Goal: Task Accomplishment & Management: Use online tool/utility

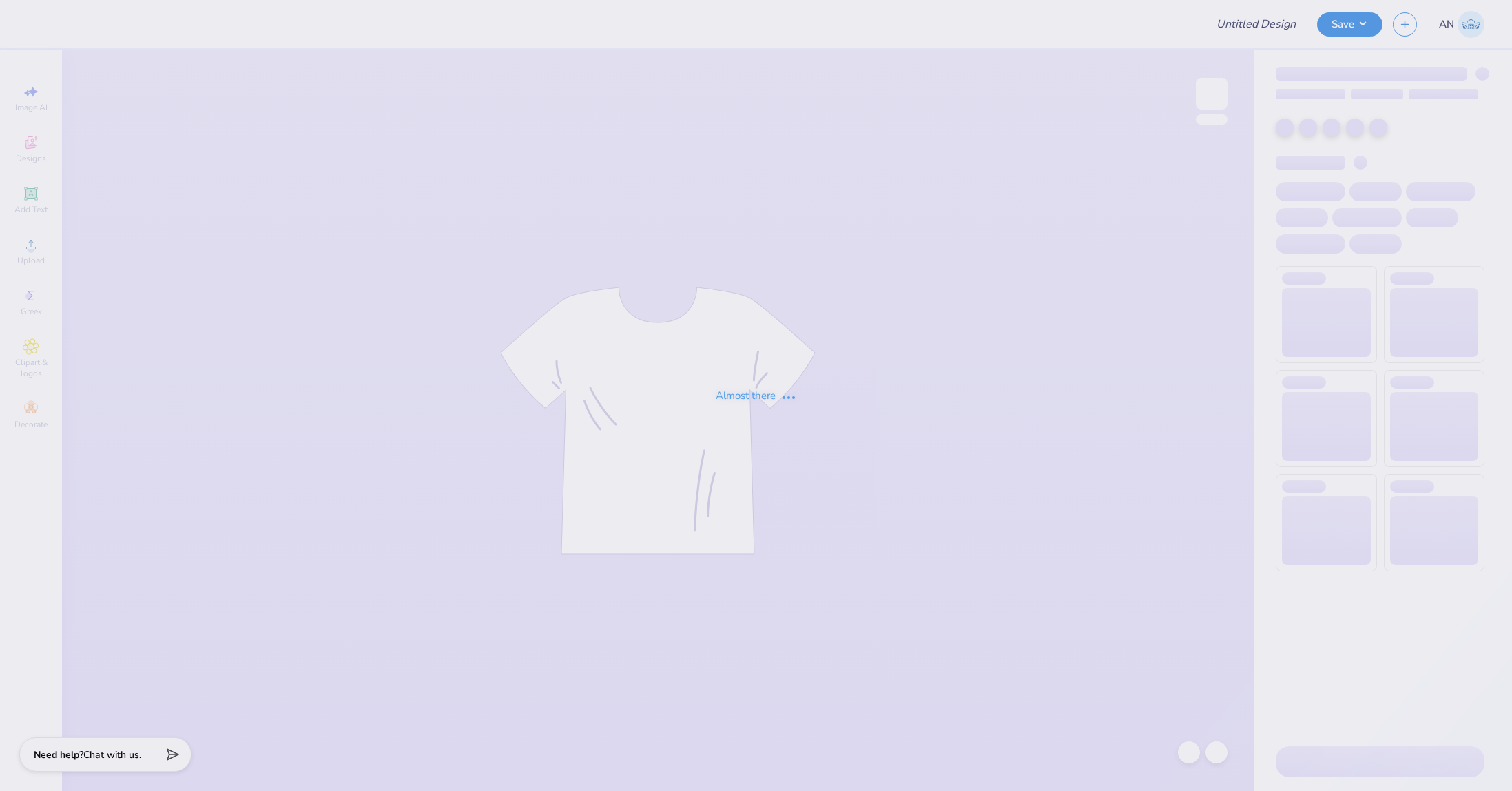
type input "FPS237640"
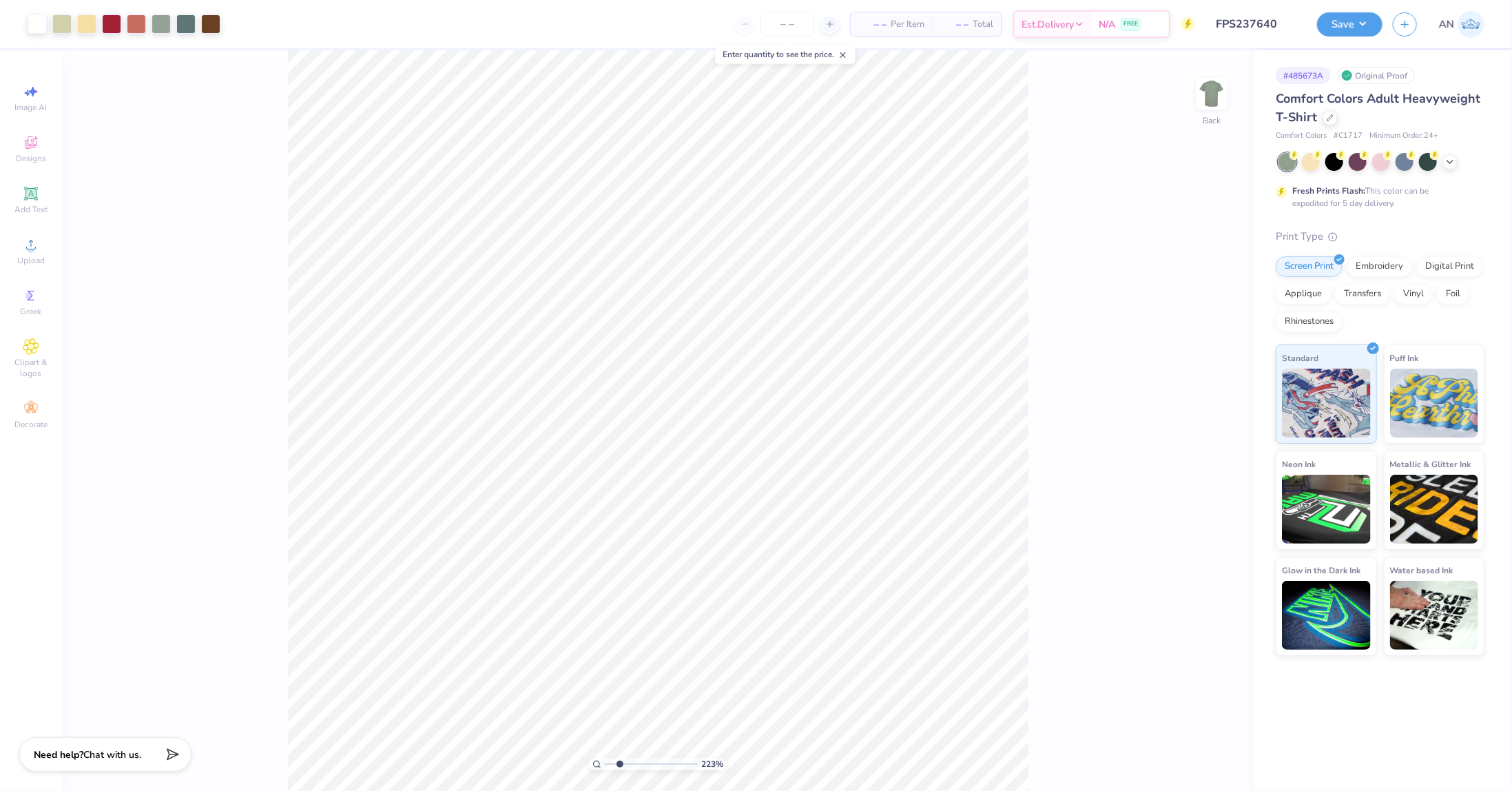
click at [1060, 416] on div "223 % Back" at bounding box center [658, 420] width 1192 height 741
type input "2.22643191709162"
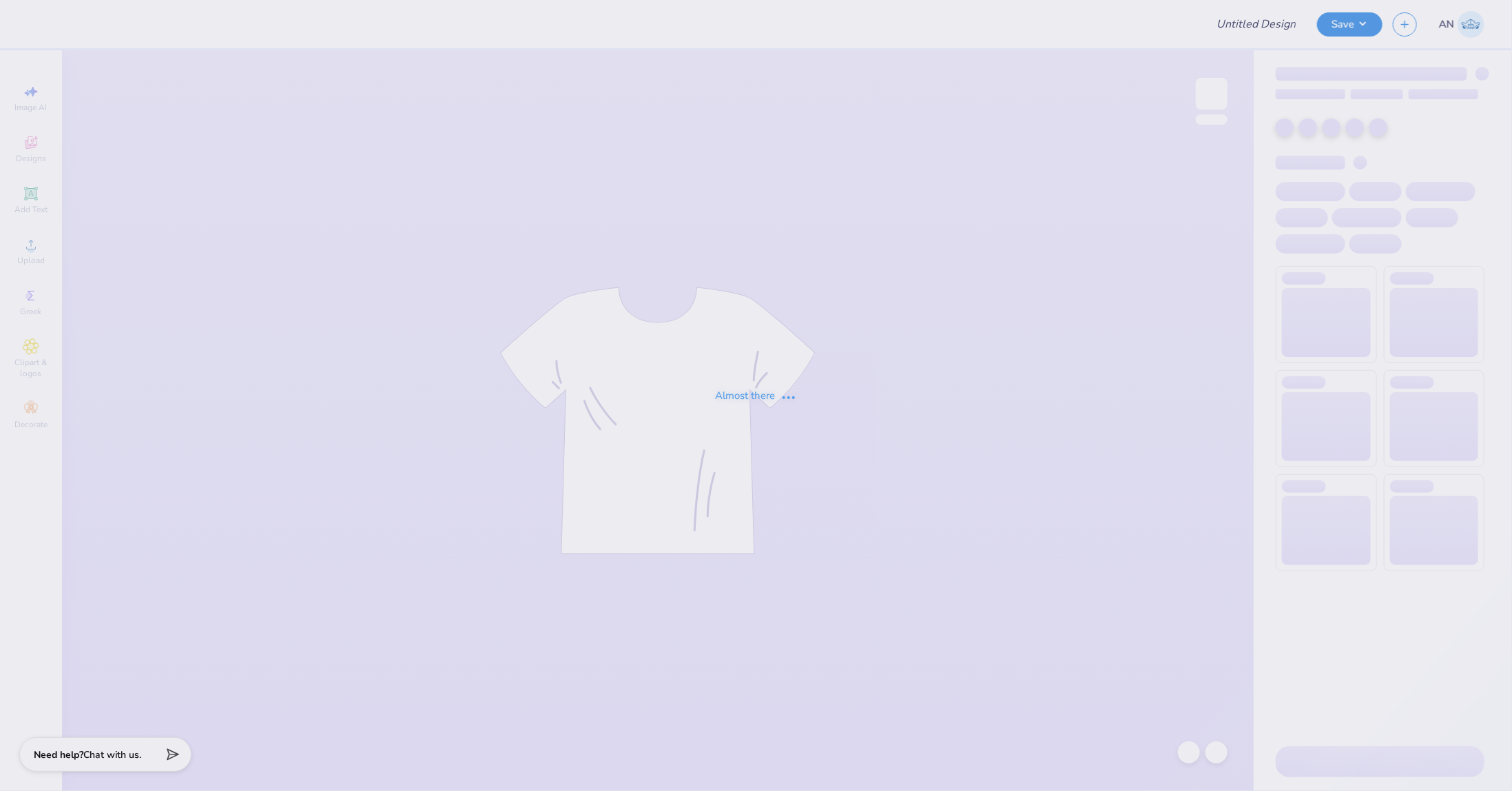
type input "FPS239352"
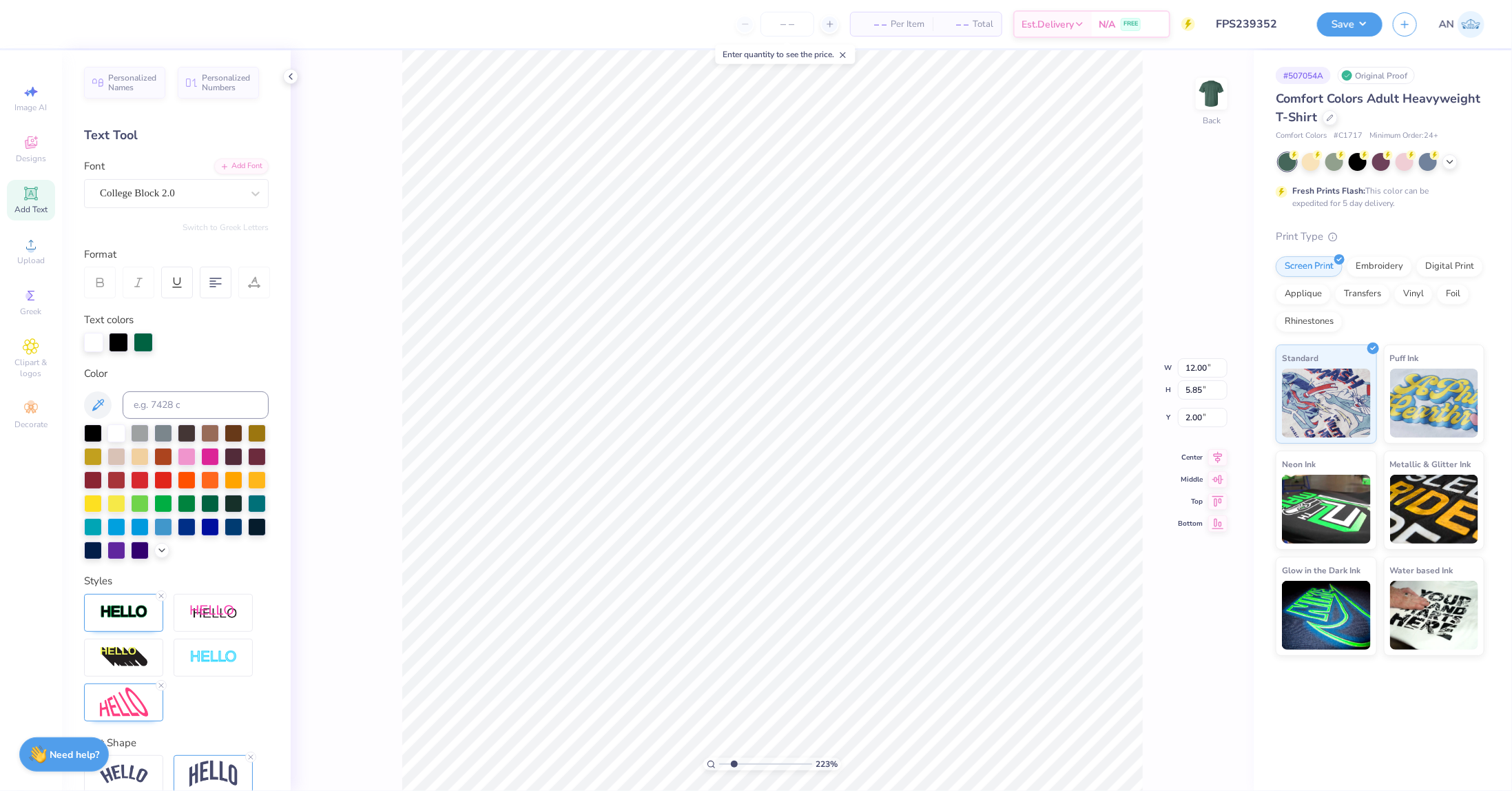
type input "2.22643191709162"
type input "6.64"
type input "6.09"
type input "4.80"
type input "2.22643191709162"
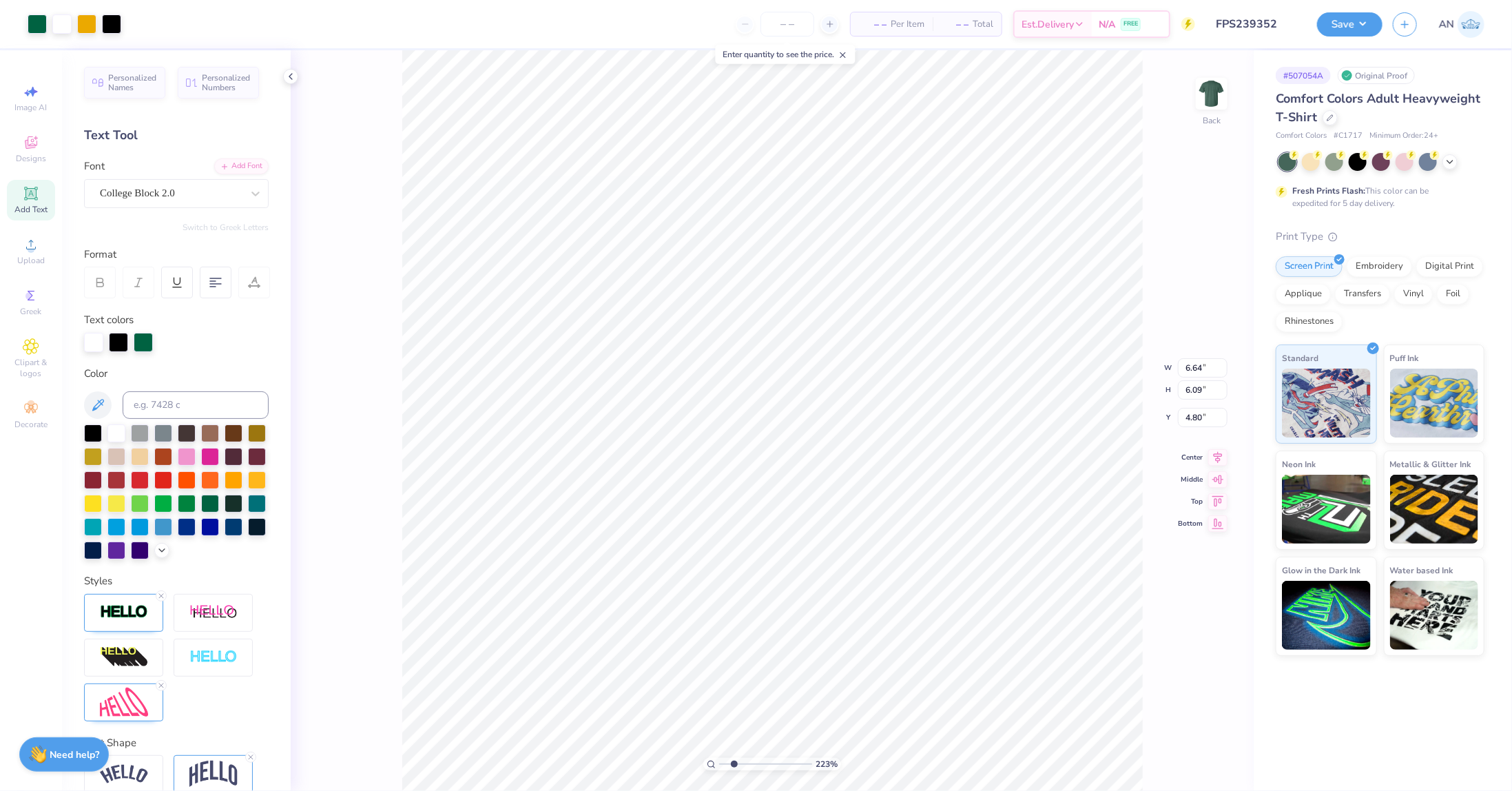
type input "4.73"
type input "2.22643191709162"
type input "1.19"
type input "2.22643191709162"
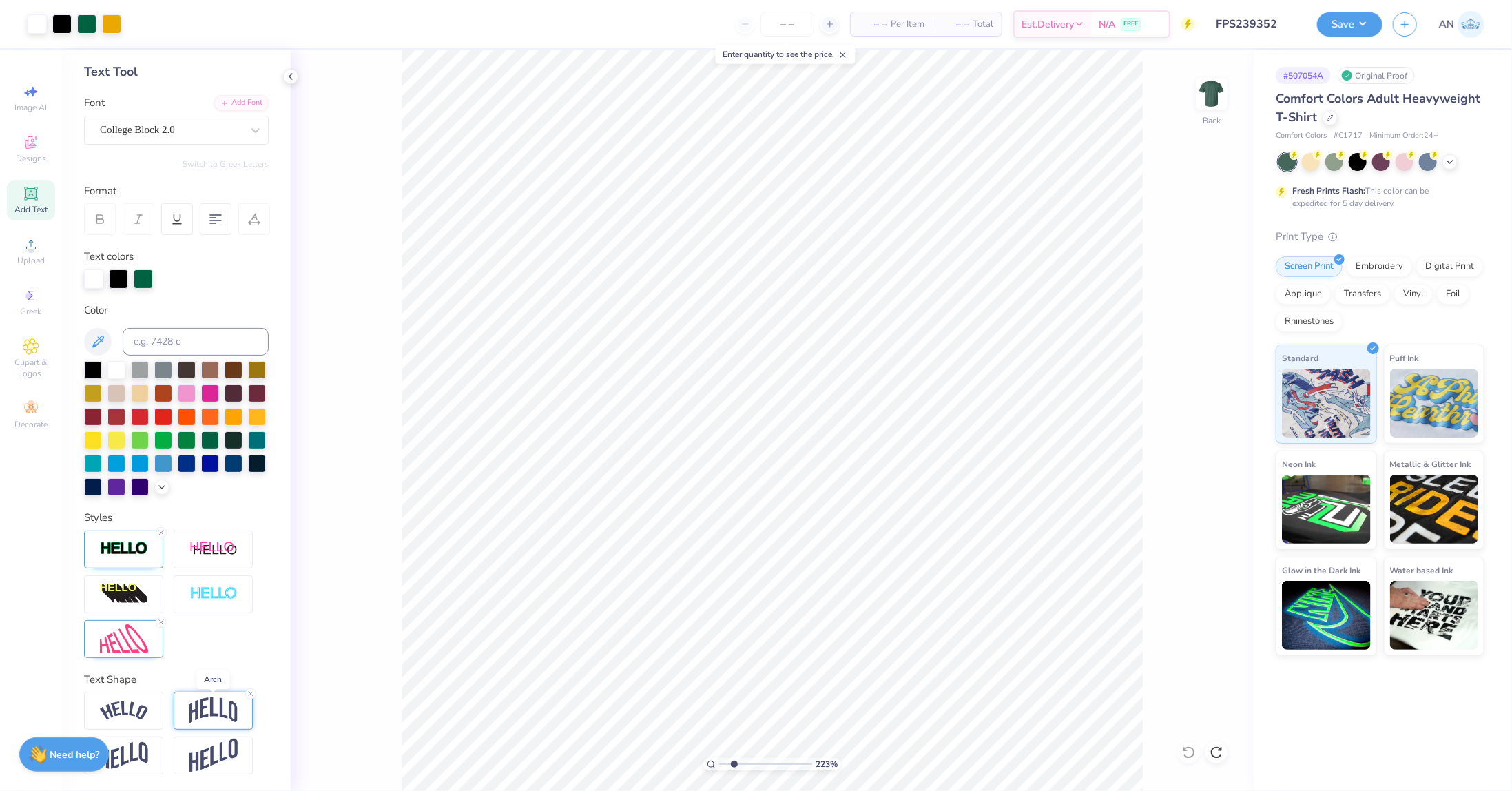
click at [205, 712] on img at bounding box center [214, 711] width 48 height 26
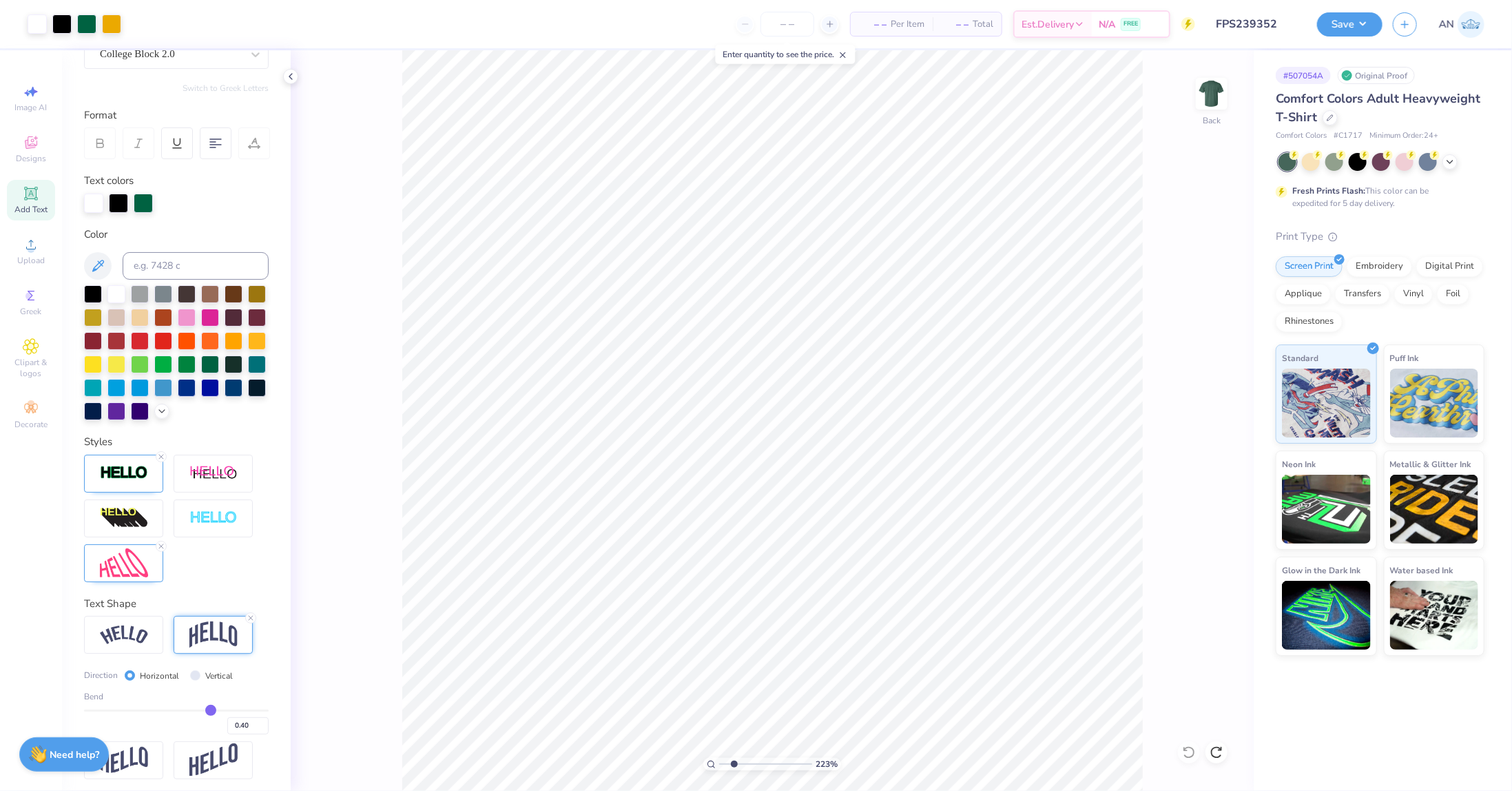
scroll to position [166, 0]
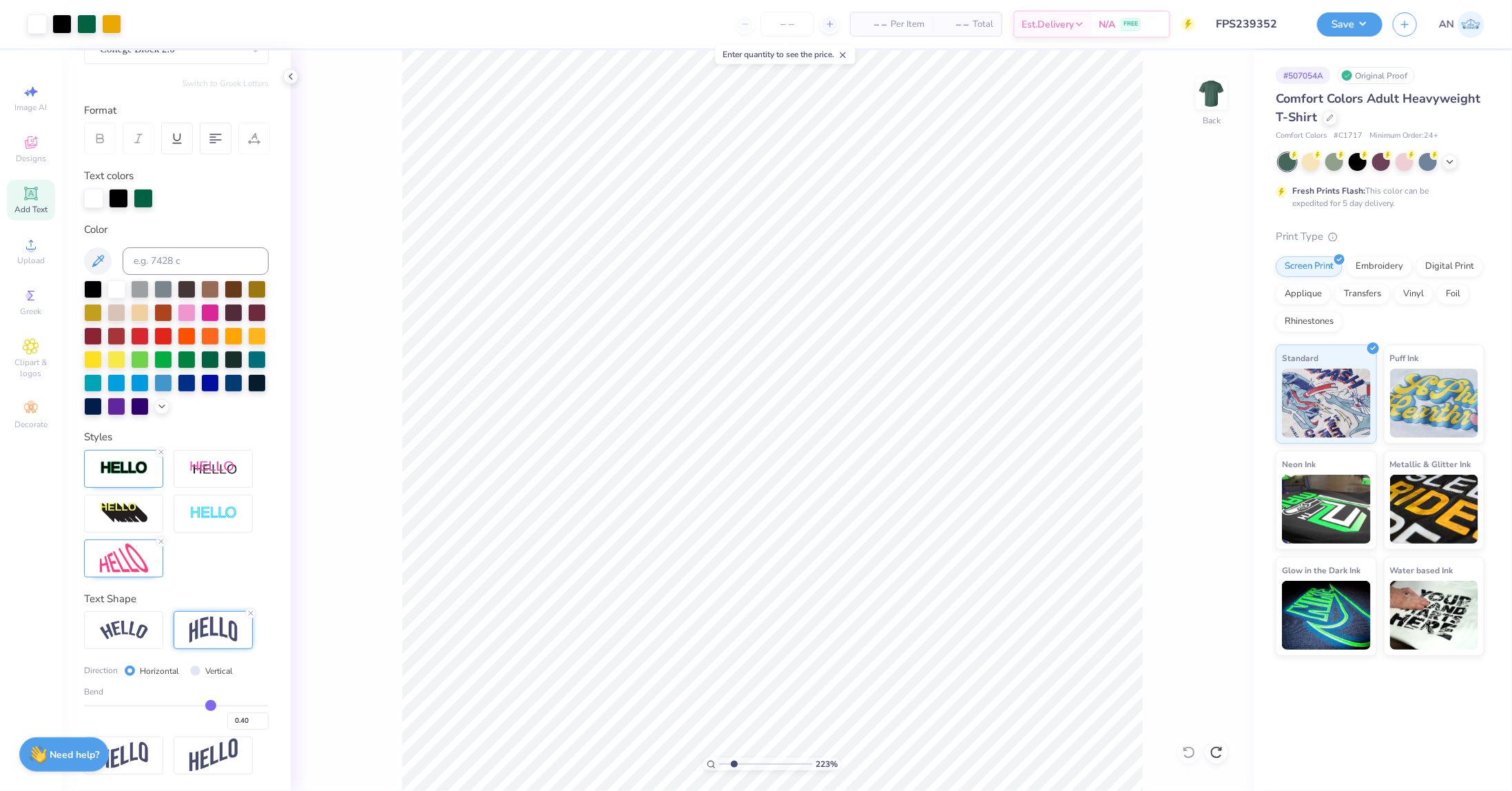
type input "0.44"
type input "0.42"
type input "0.4"
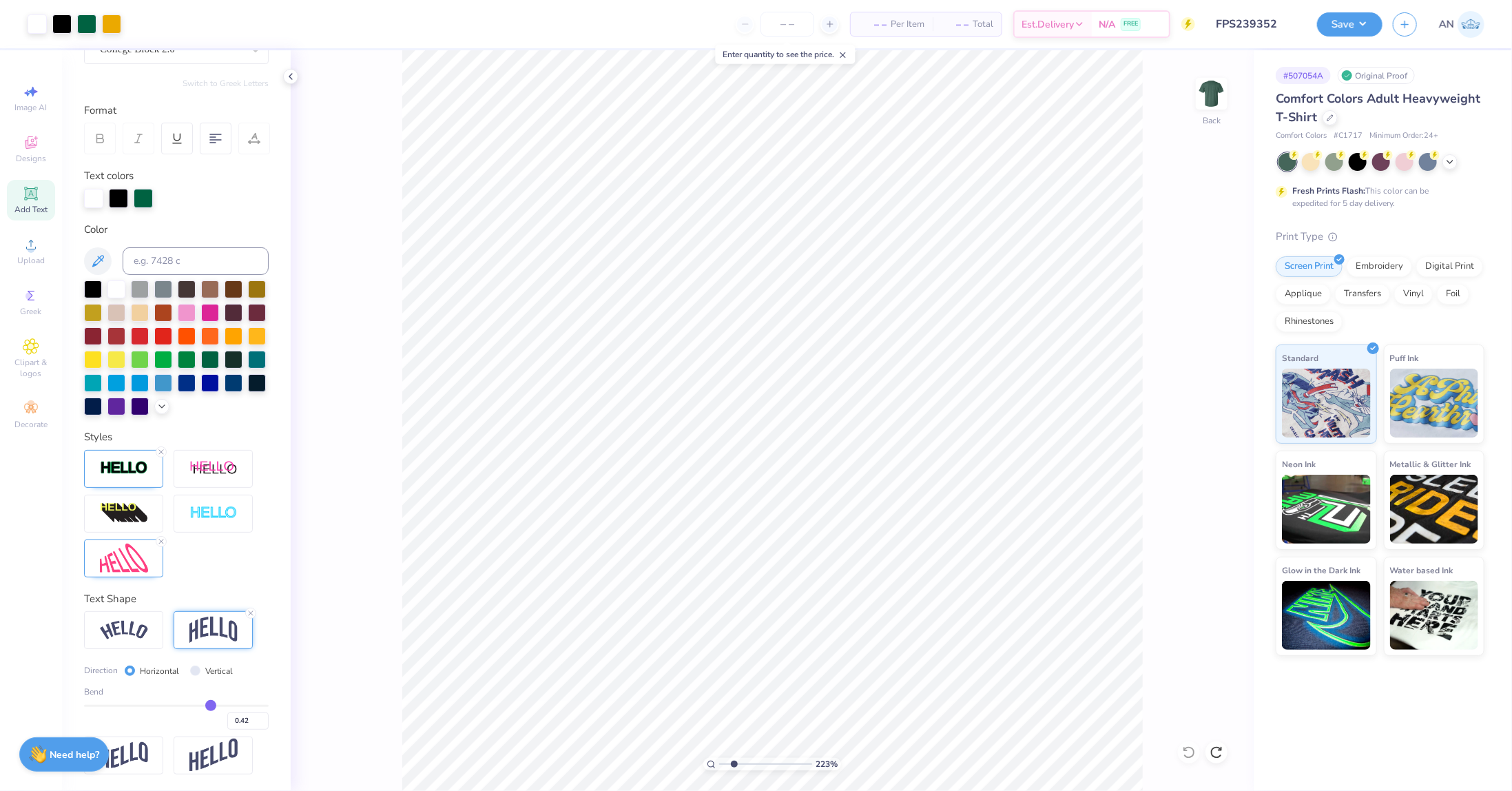
type input "0.40"
type input "0.39"
type input "0.37"
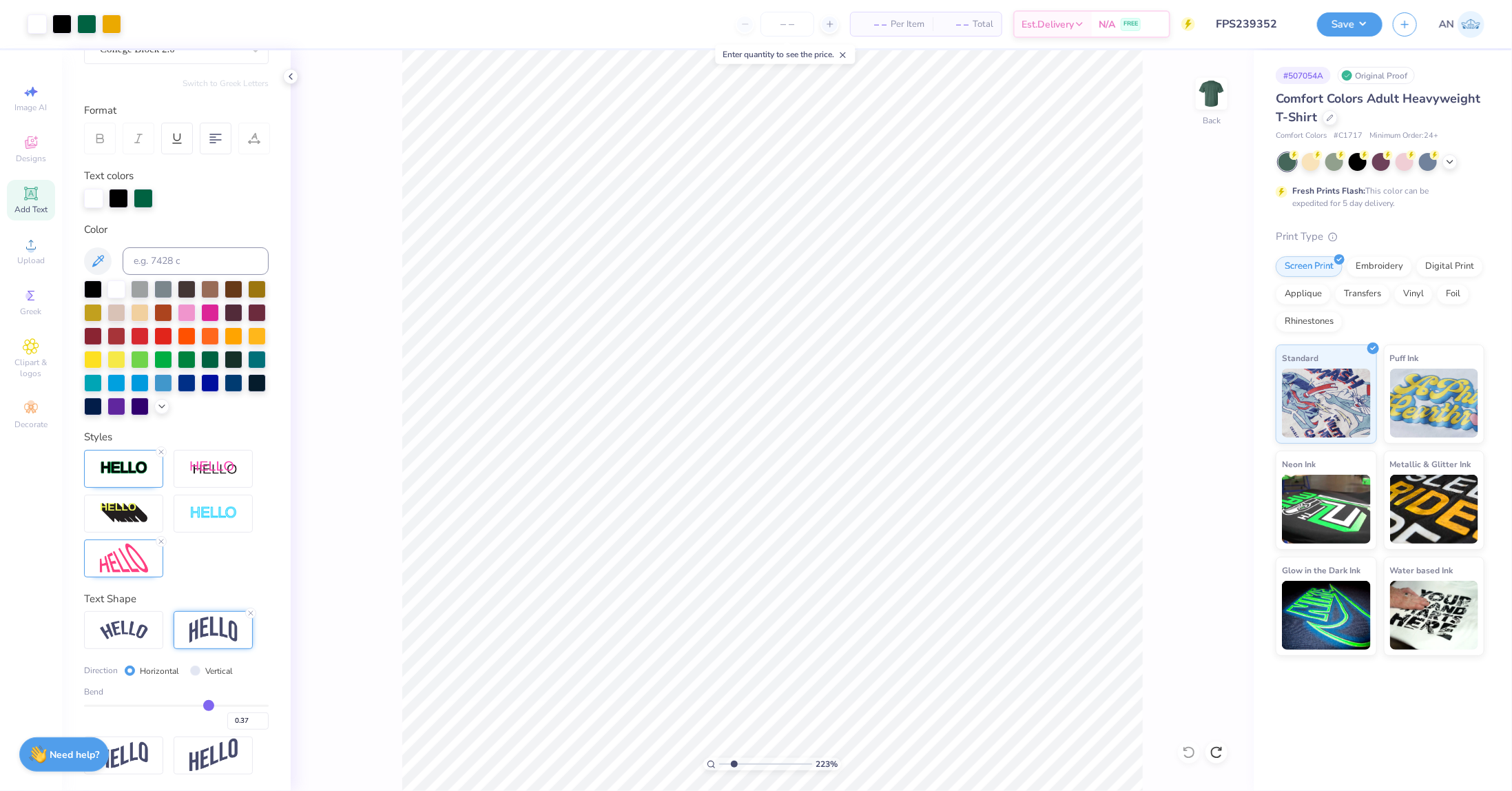
type input "0.36"
type input "0.34"
type input "0.3"
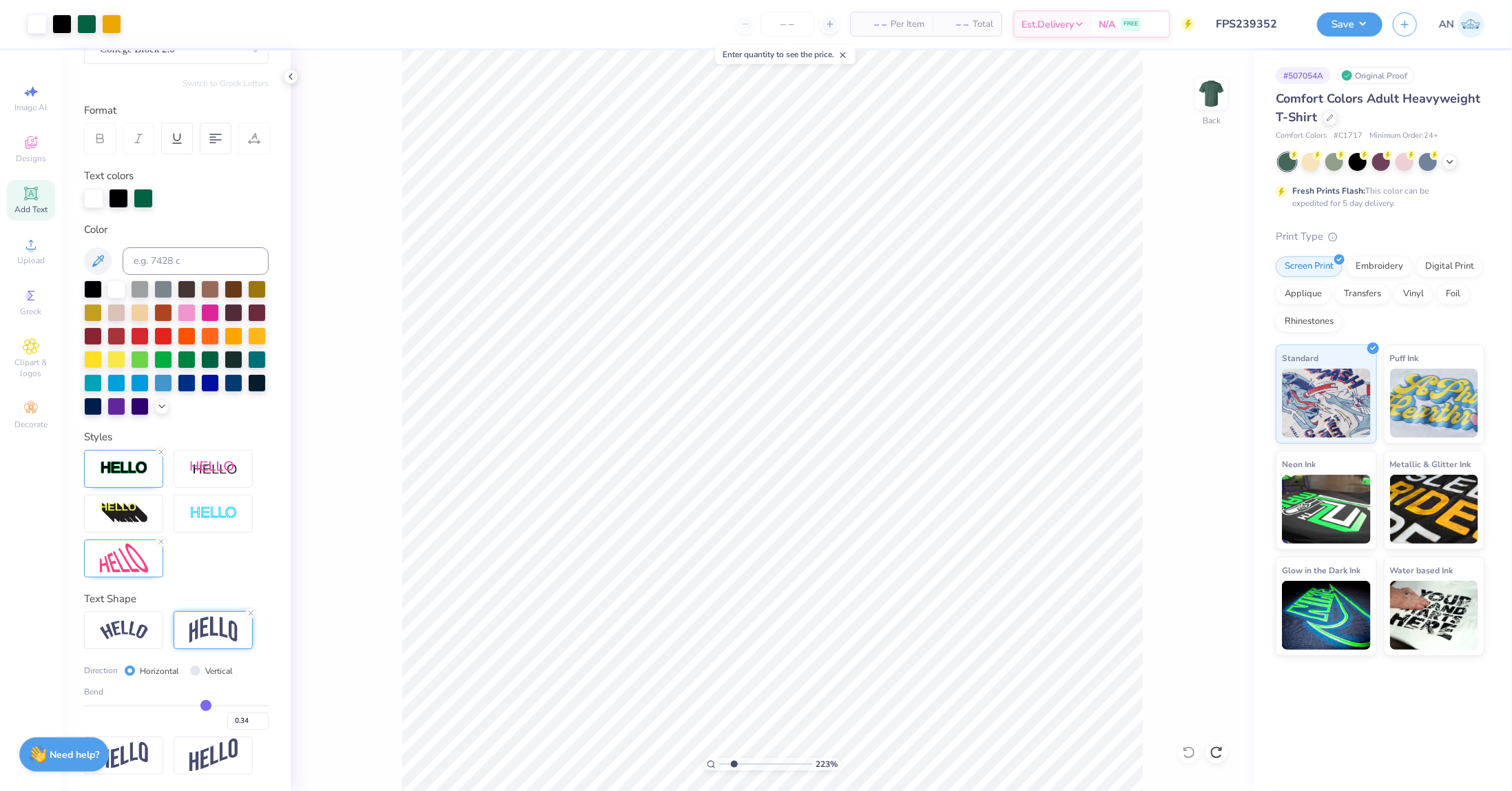
type input "0.30"
type input "0.27"
type input "0.22"
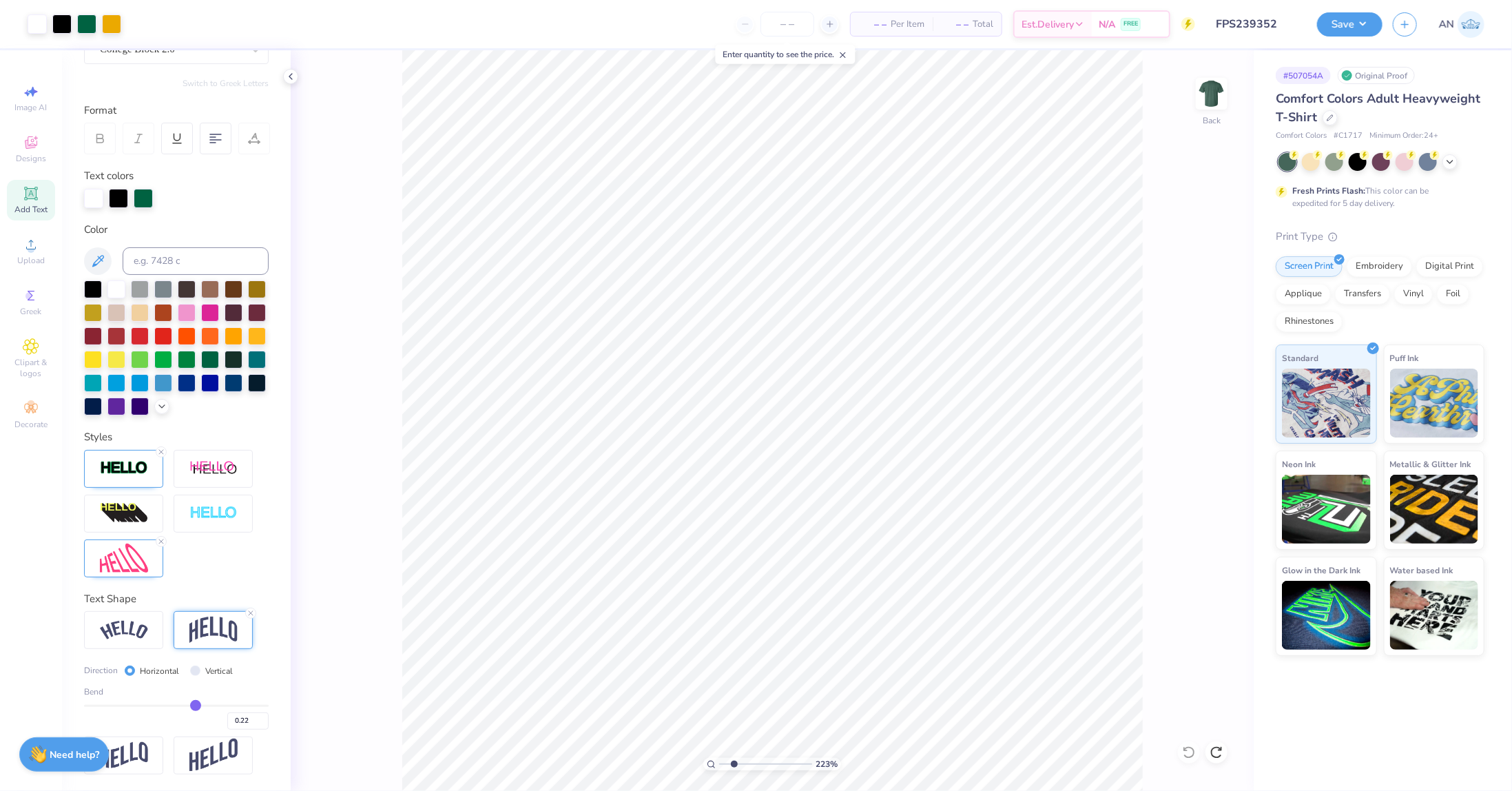
type input "0.2"
type input "0.20"
type input "0.19"
drag, startPoint x: 208, startPoint y: 706, endPoint x: 186, endPoint y: 706, distance: 22.0
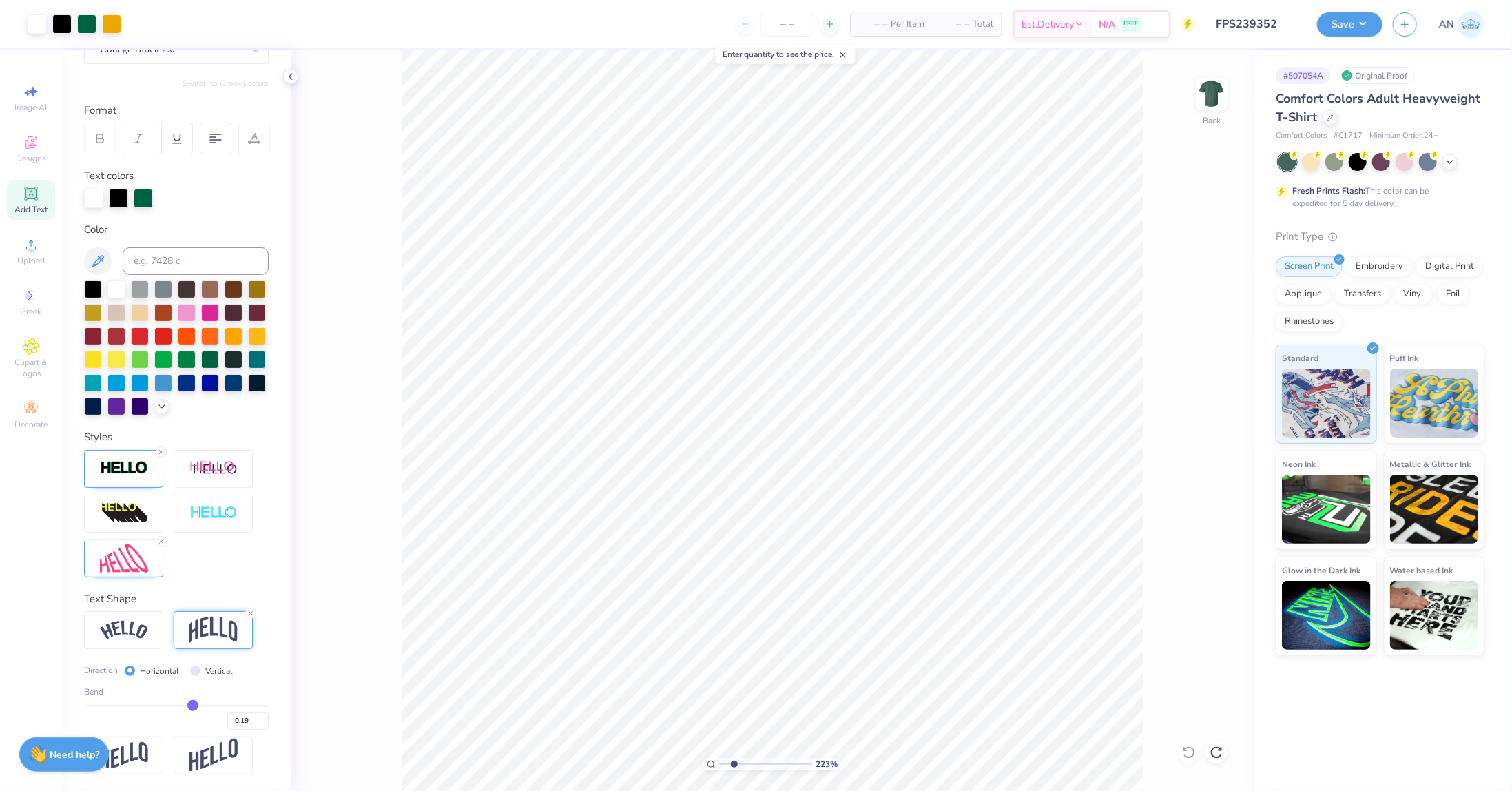
type input "0.19"
click at [186, 706] on input "range" at bounding box center [176, 706] width 185 height 2
type input "2.22643191709162"
type input "0.17"
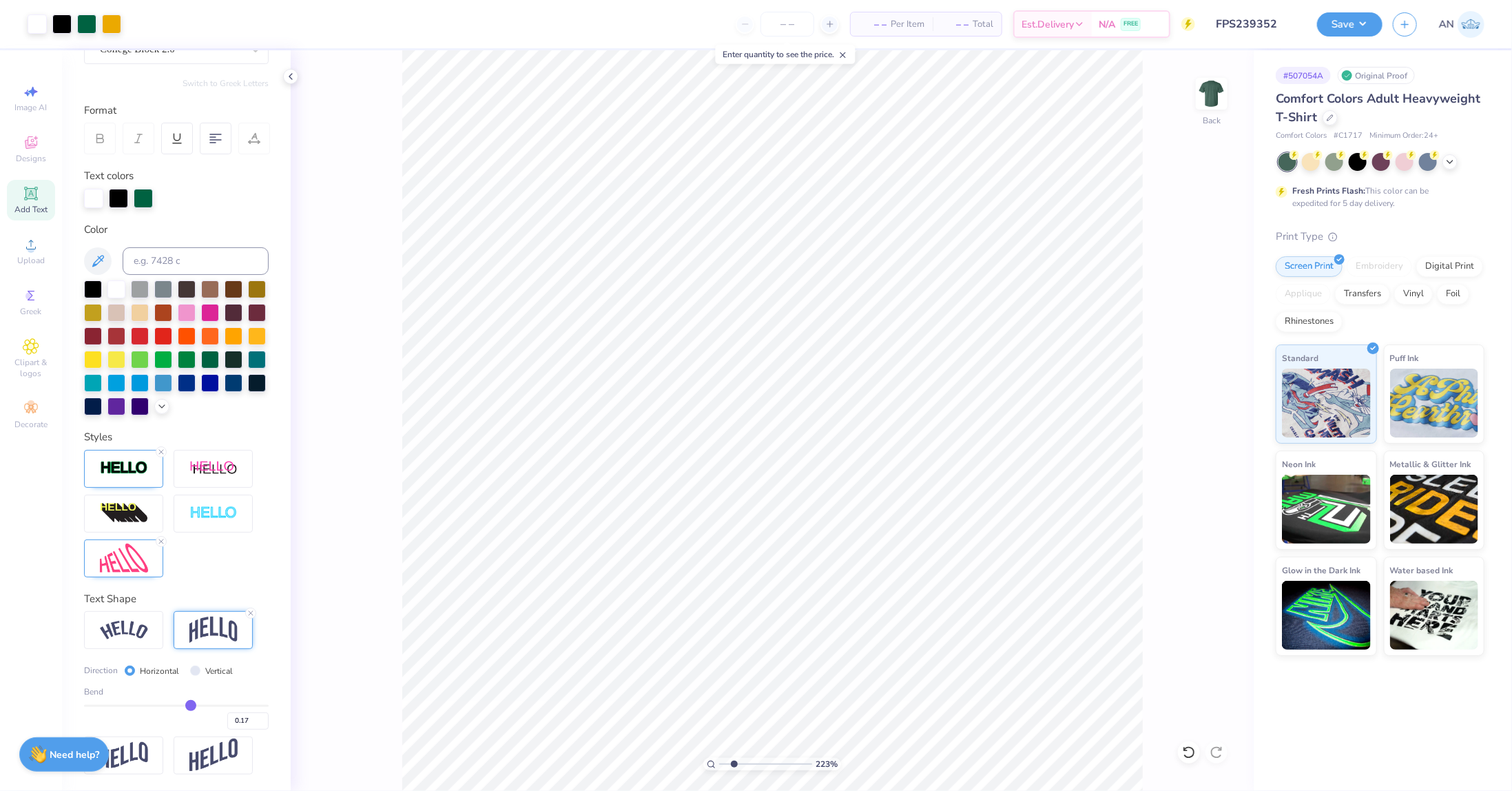
type input "0.15"
type input "0.13"
type input "2.22643191709162"
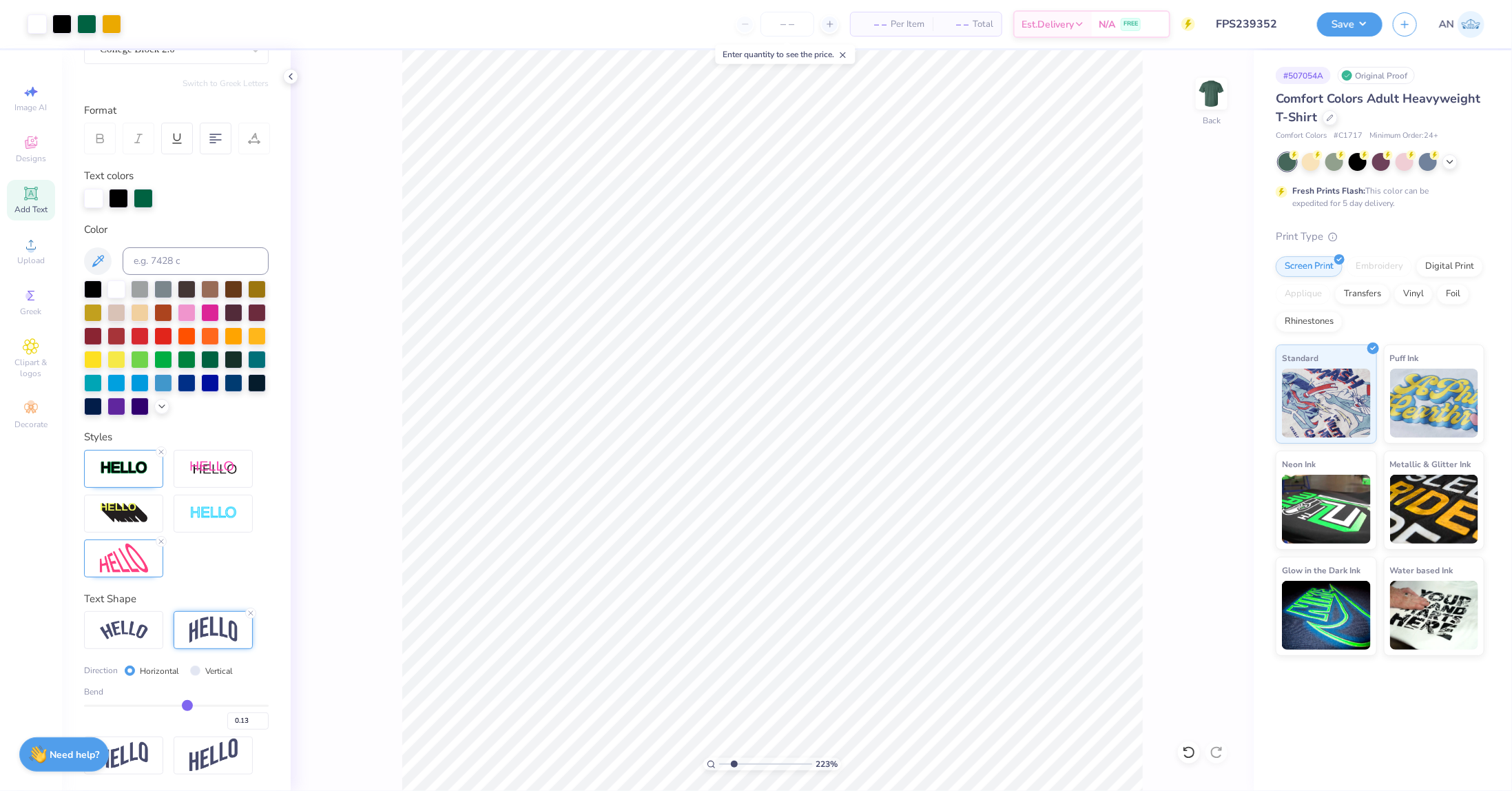
type input "0.15"
type input "2.22643191709162"
type input "0.15"
type input "2.22643191709162"
type input "0.17"
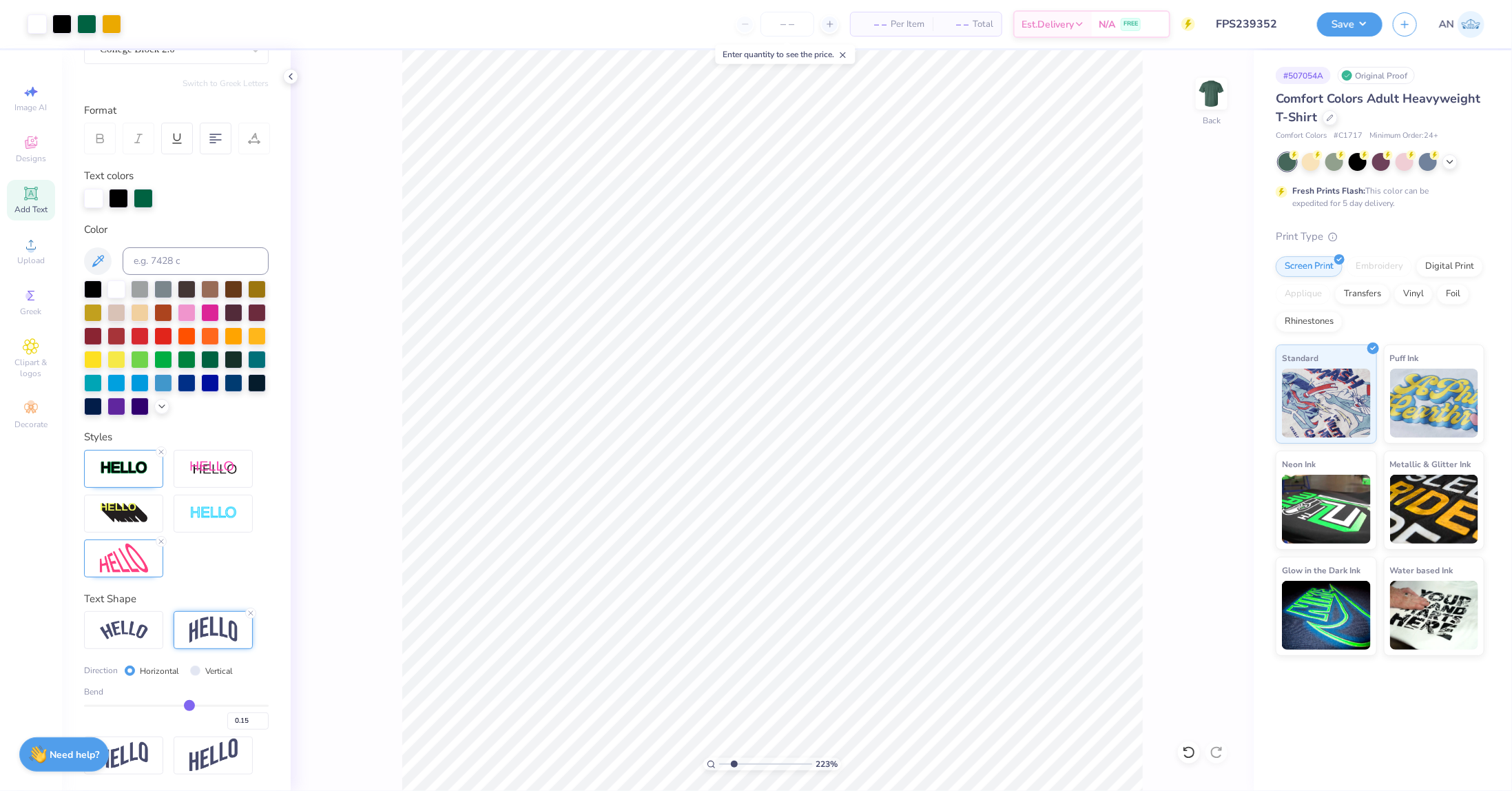
type input "0.17"
type input "0.18"
type input "2.22643191709162"
type input "0.17"
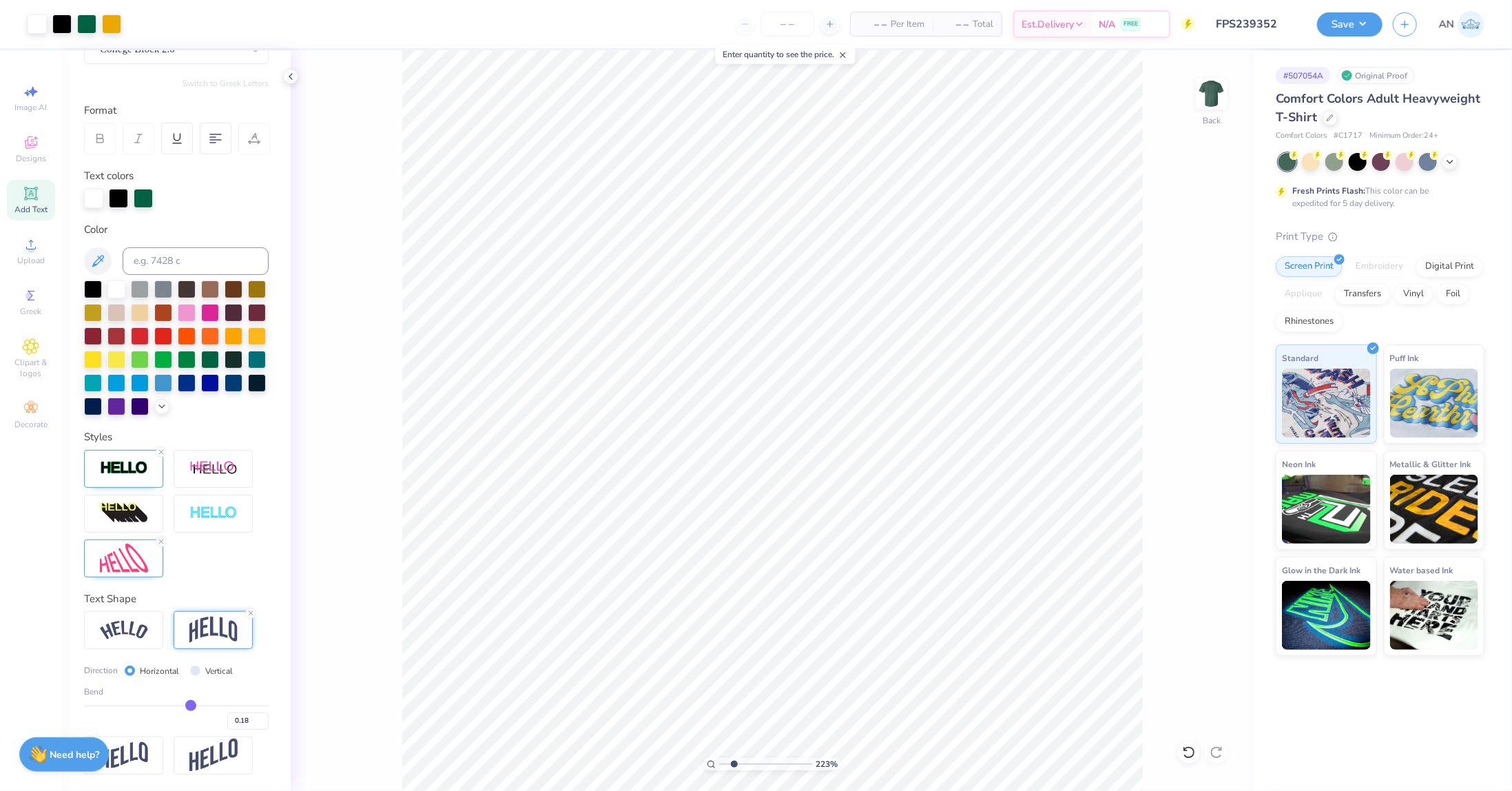
type input "2.22643191709162"
type input "0.17"
type input "2.22643191709162"
type input "0.15"
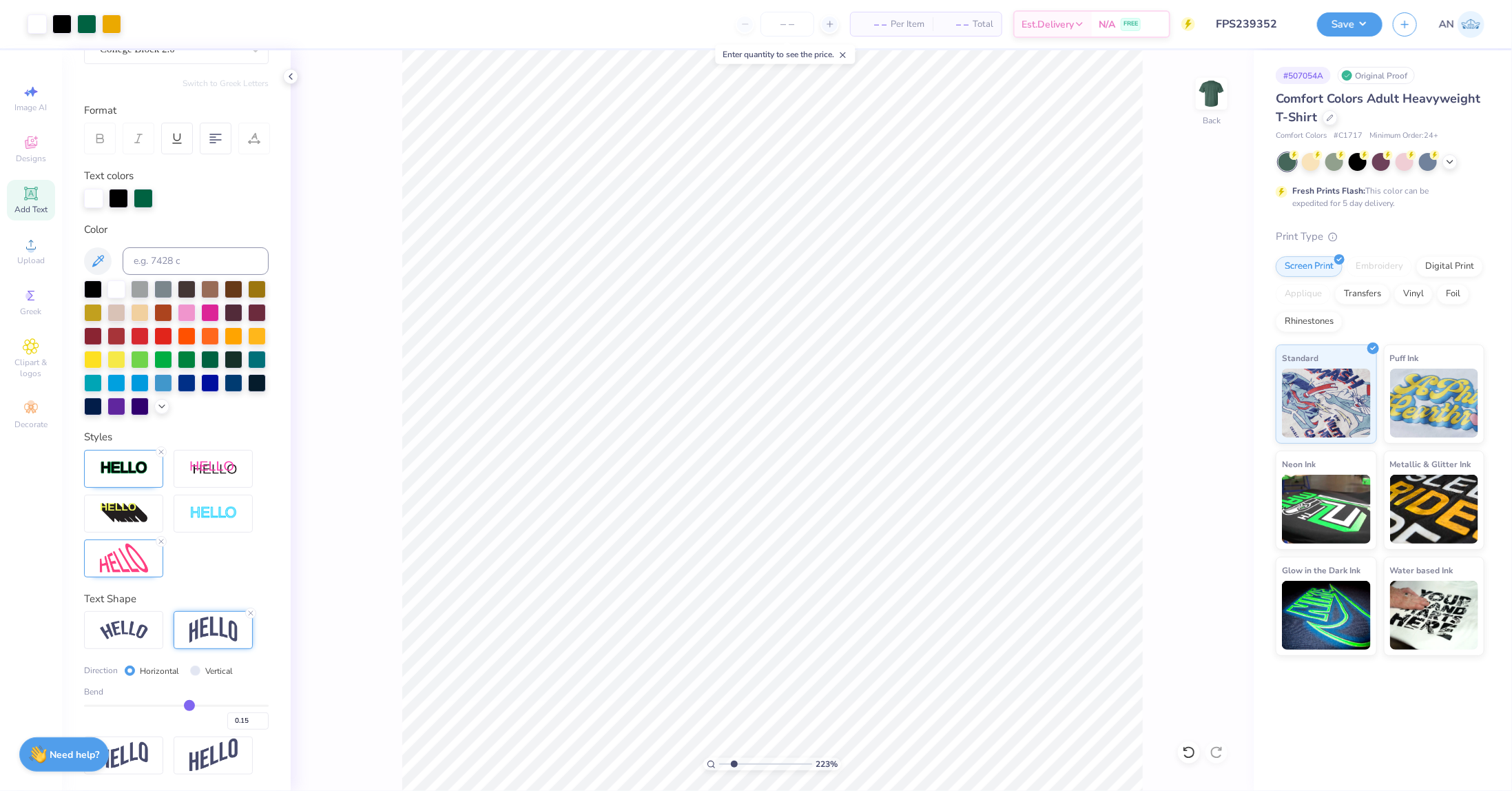
type input "0.15"
click at [183, 705] on input "range" at bounding box center [176, 706] width 185 height 2
type input "1.22152498603932"
type input "10.37"
type input "10.06"
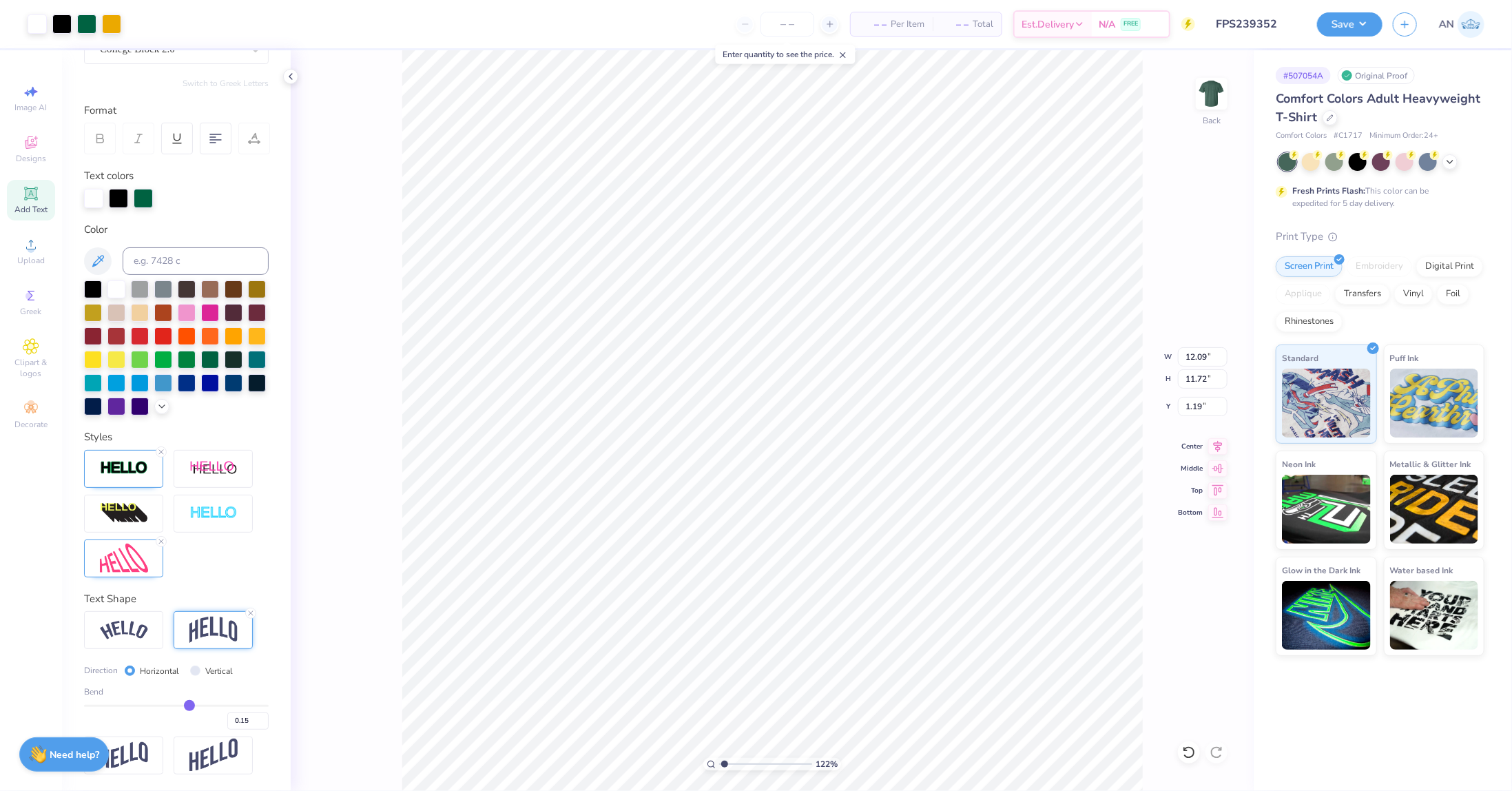
type input "2.85"
type input "1.22152498603932"
type input "3.00"
type input "1.22152498603932"
type input "2.17"
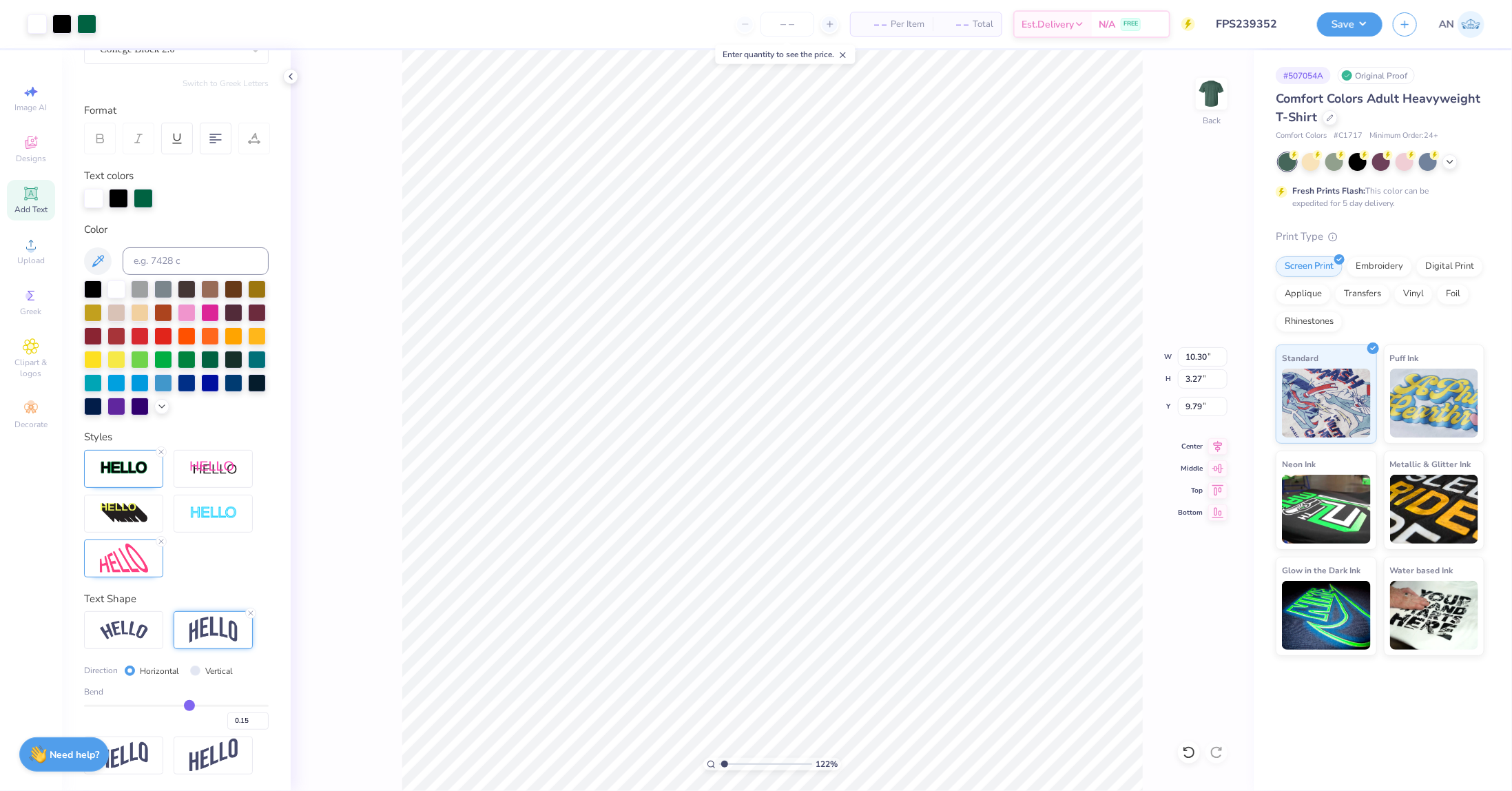
type input "1.22152498603932"
type input "10.35"
click at [1367, 21] on button "Save" at bounding box center [1350, 22] width 66 height 24
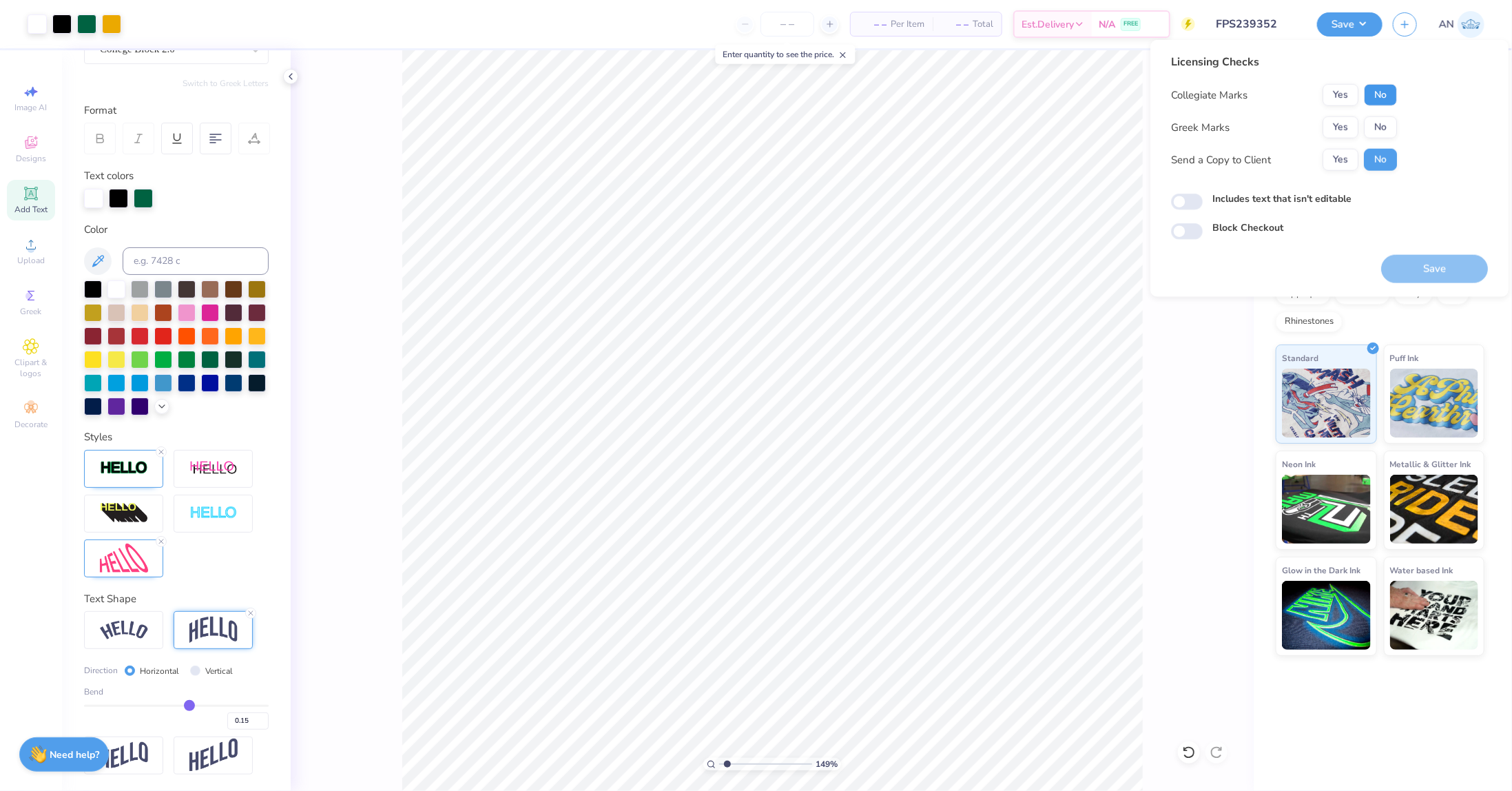
click at [1377, 95] on button "No" at bounding box center [1380, 95] width 33 height 22
click at [1383, 125] on button "No" at bounding box center [1380, 127] width 33 height 22
click at [1459, 276] on button "Save" at bounding box center [1435, 269] width 107 height 28
type input "1.49212329151837"
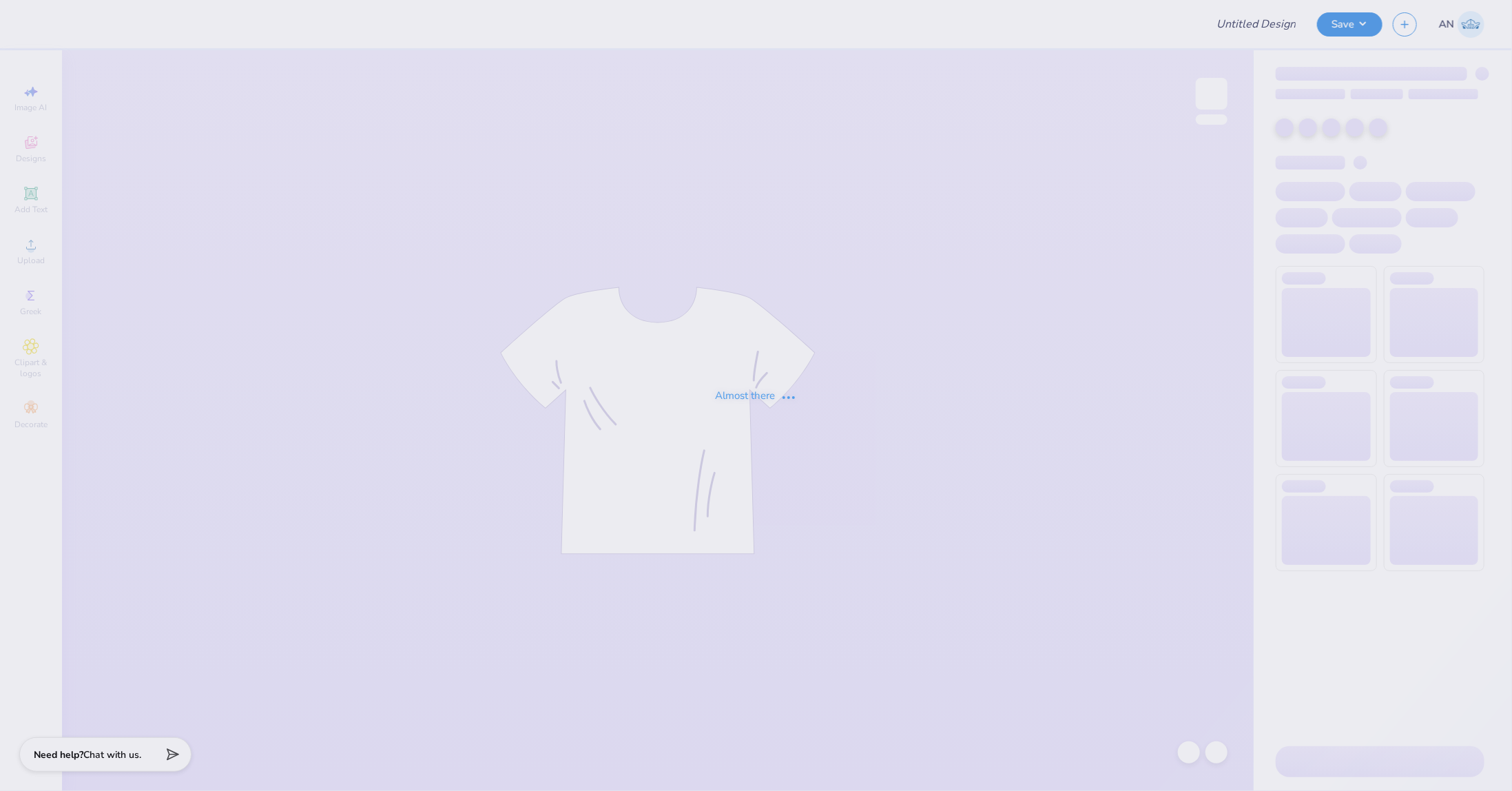
type input "FPS239353"
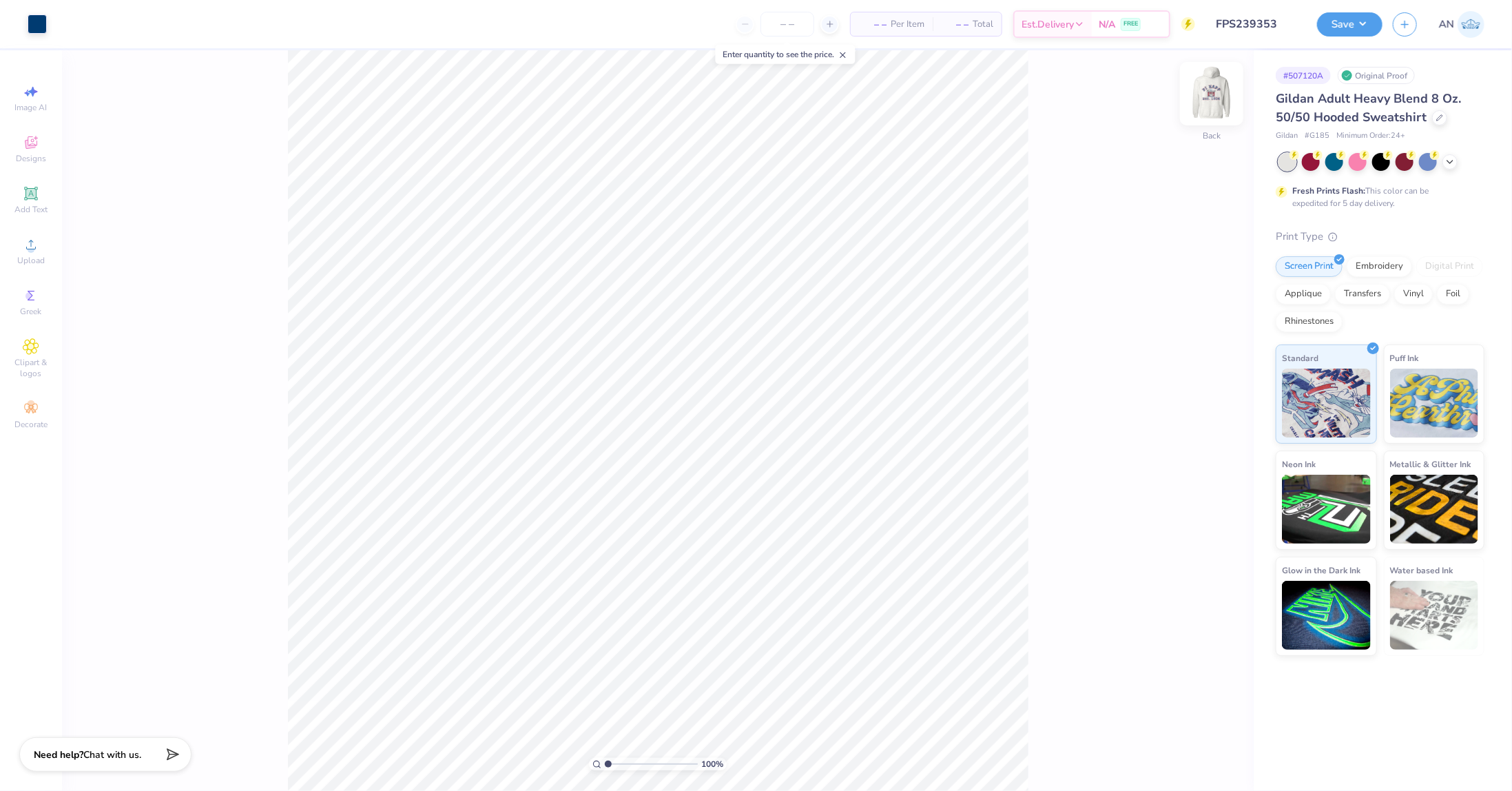
click at [1215, 91] on img at bounding box center [1211, 93] width 55 height 55
click at [1213, 98] on img at bounding box center [1211, 93] width 55 height 55
click at [1213, 98] on img at bounding box center [1212, 94] width 28 height 28
click at [1206, 93] on img at bounding box center [1211, 93] width 55 height 55
type input "2.22643191709162"
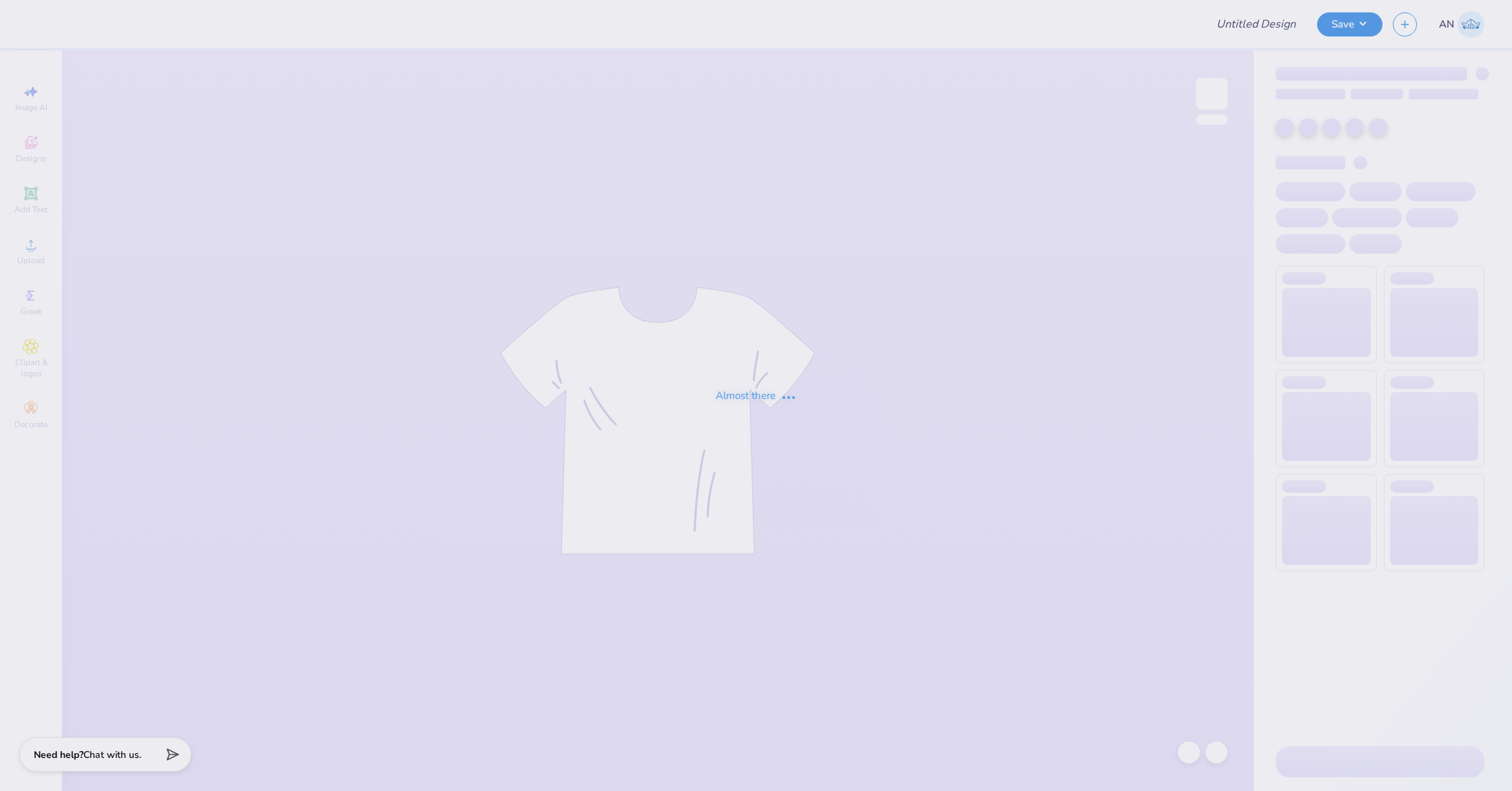
type input "FPS239337"
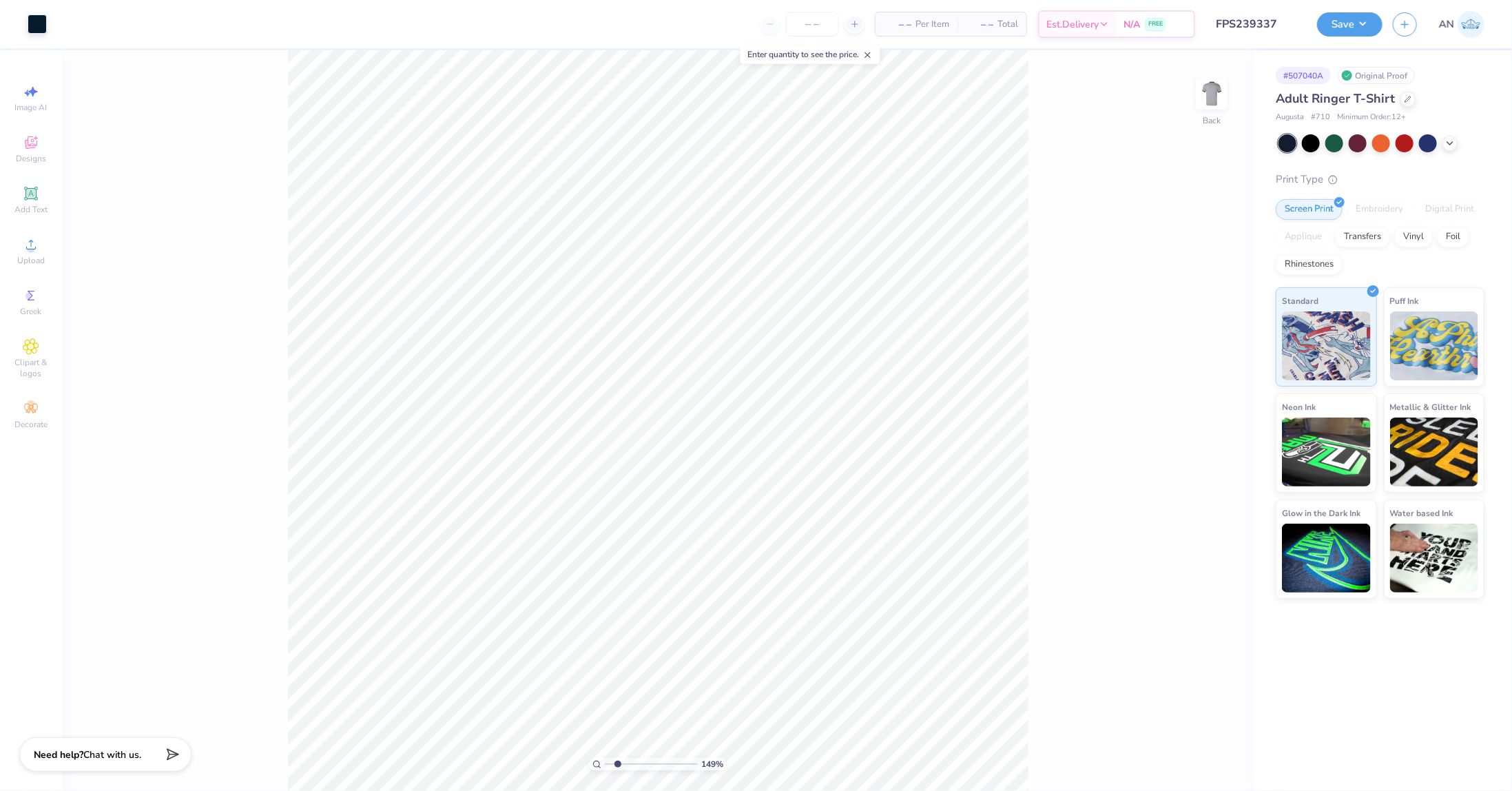
type input "2.22643191709162"
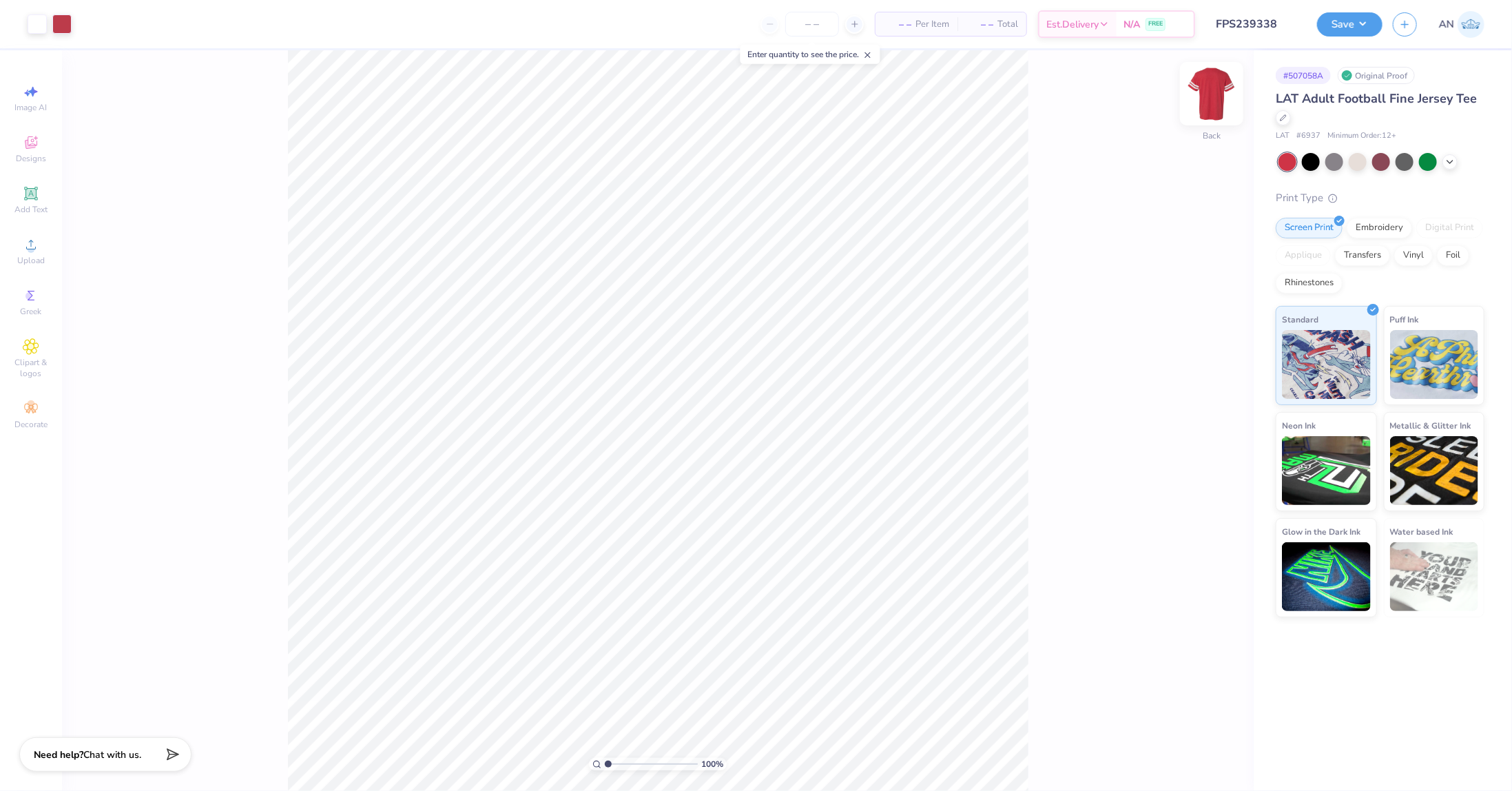
click at [1206, 94] on img at bounding box center [1211, 93] width 55 height 55
click at [1206, 94] on img at bounding box center [1212, 94] width 28 height 28
type input "3.00581987268404"
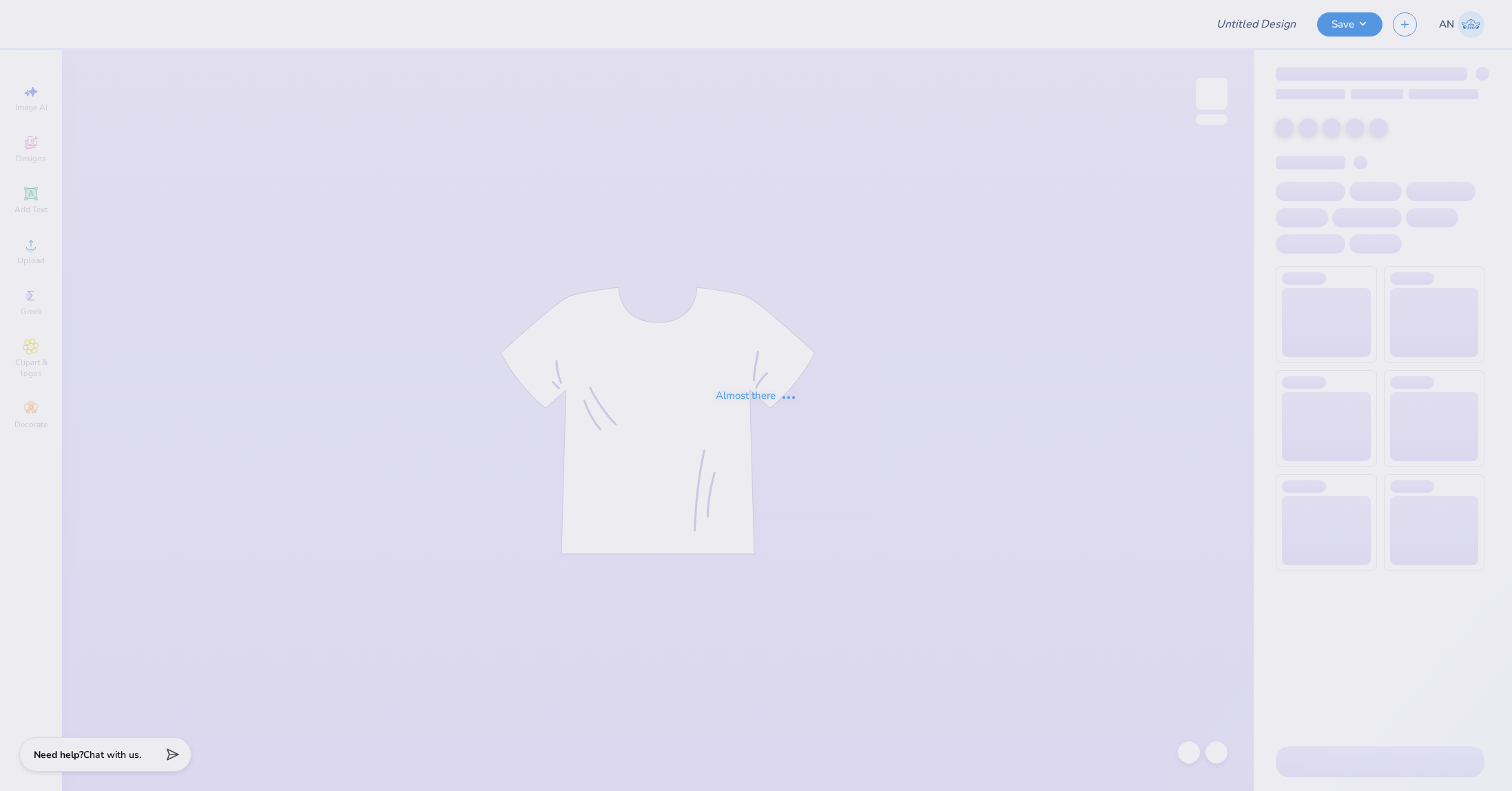
type input "FPS239519"
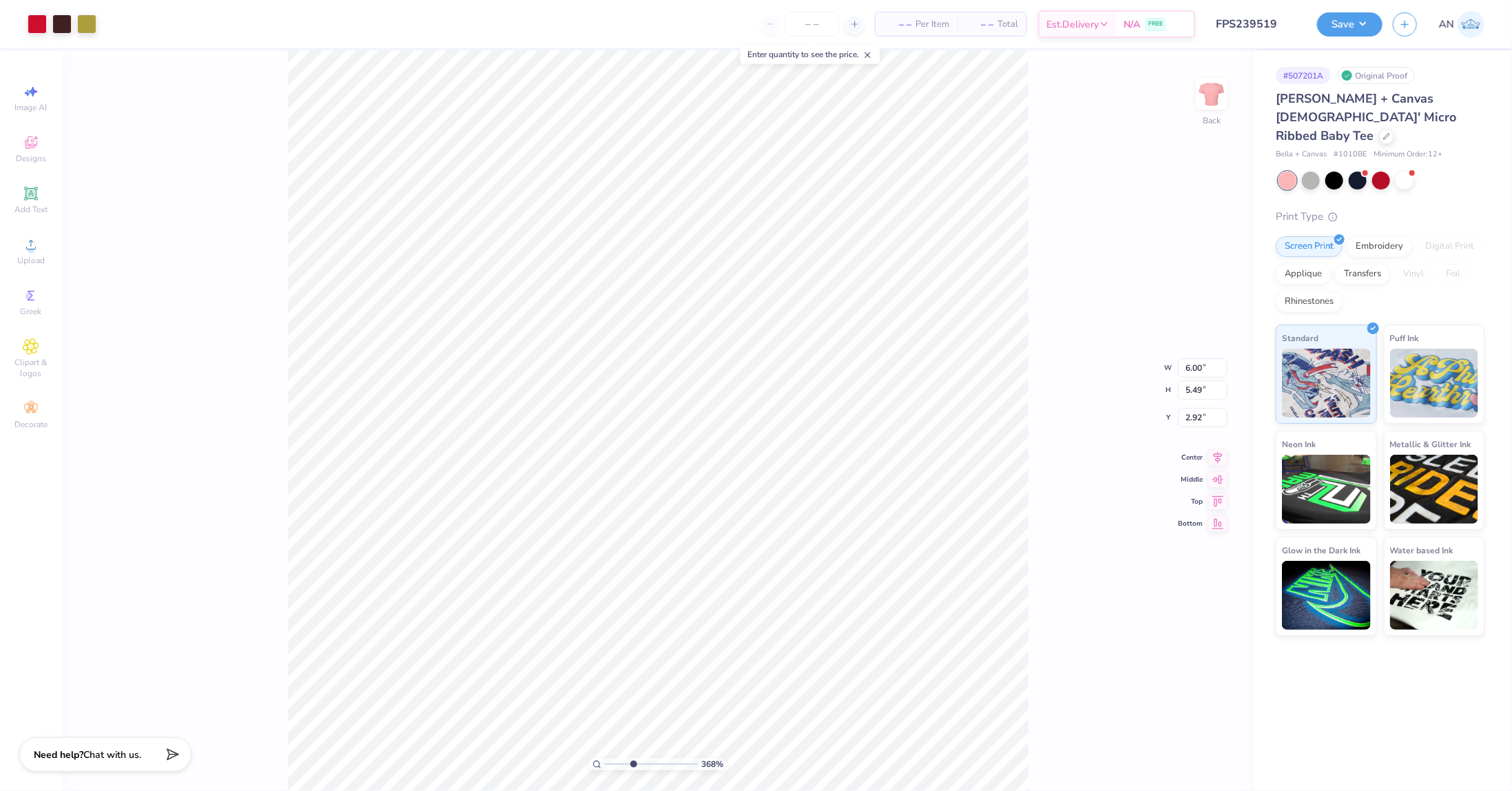
type input "3.67695424770964"
type input "3.28"
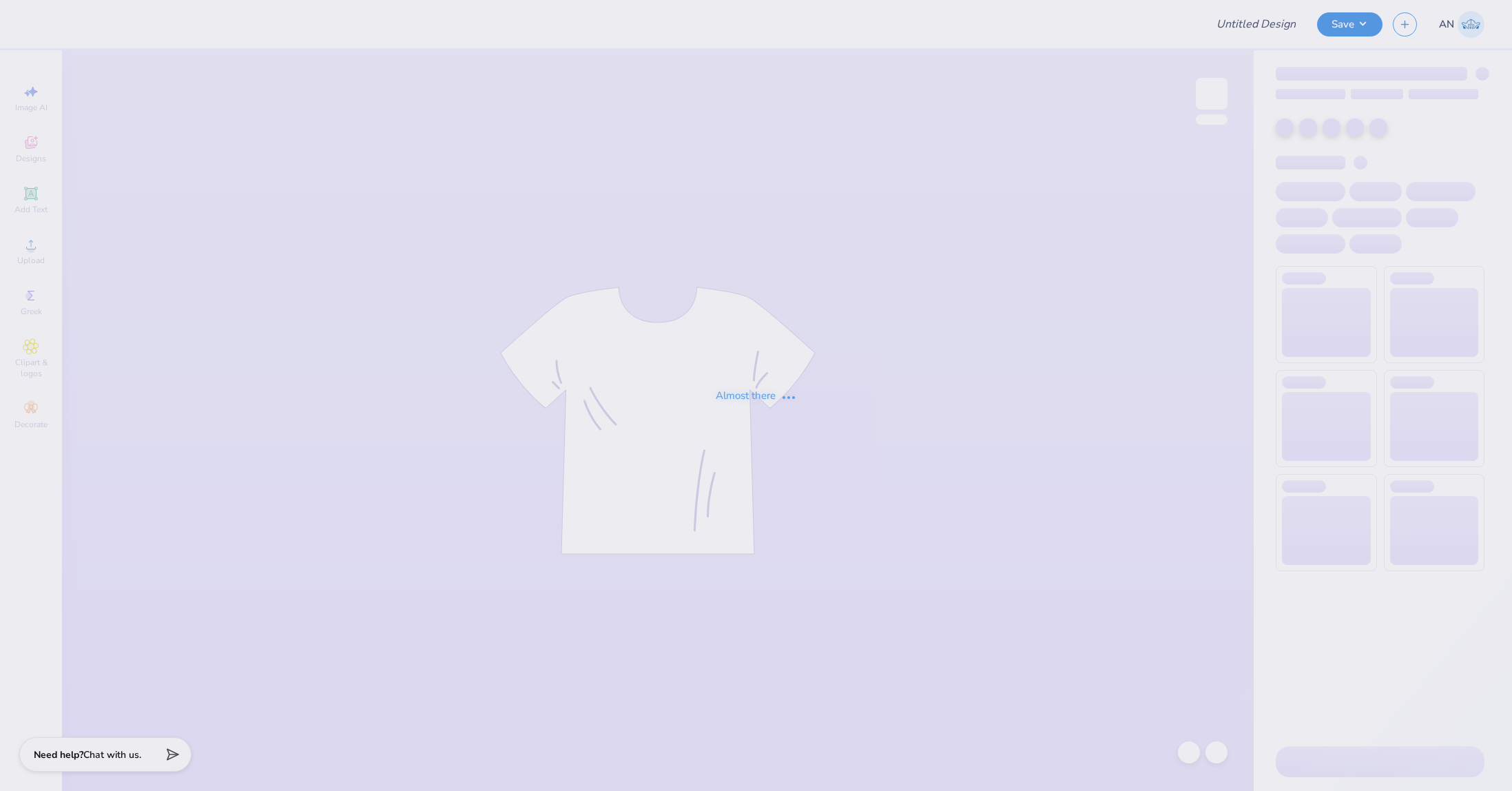
type input "FPS239524"
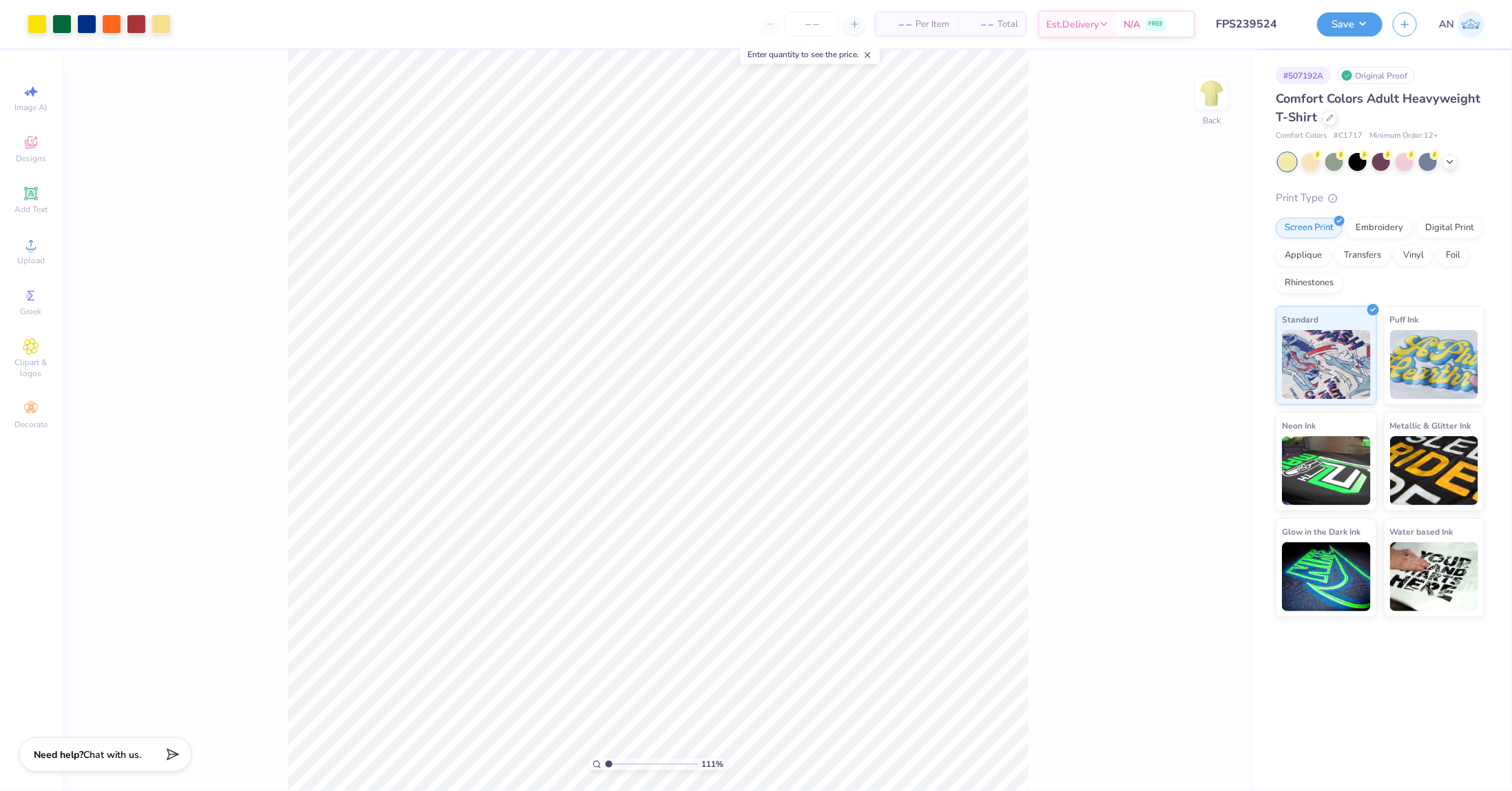
type input "1"
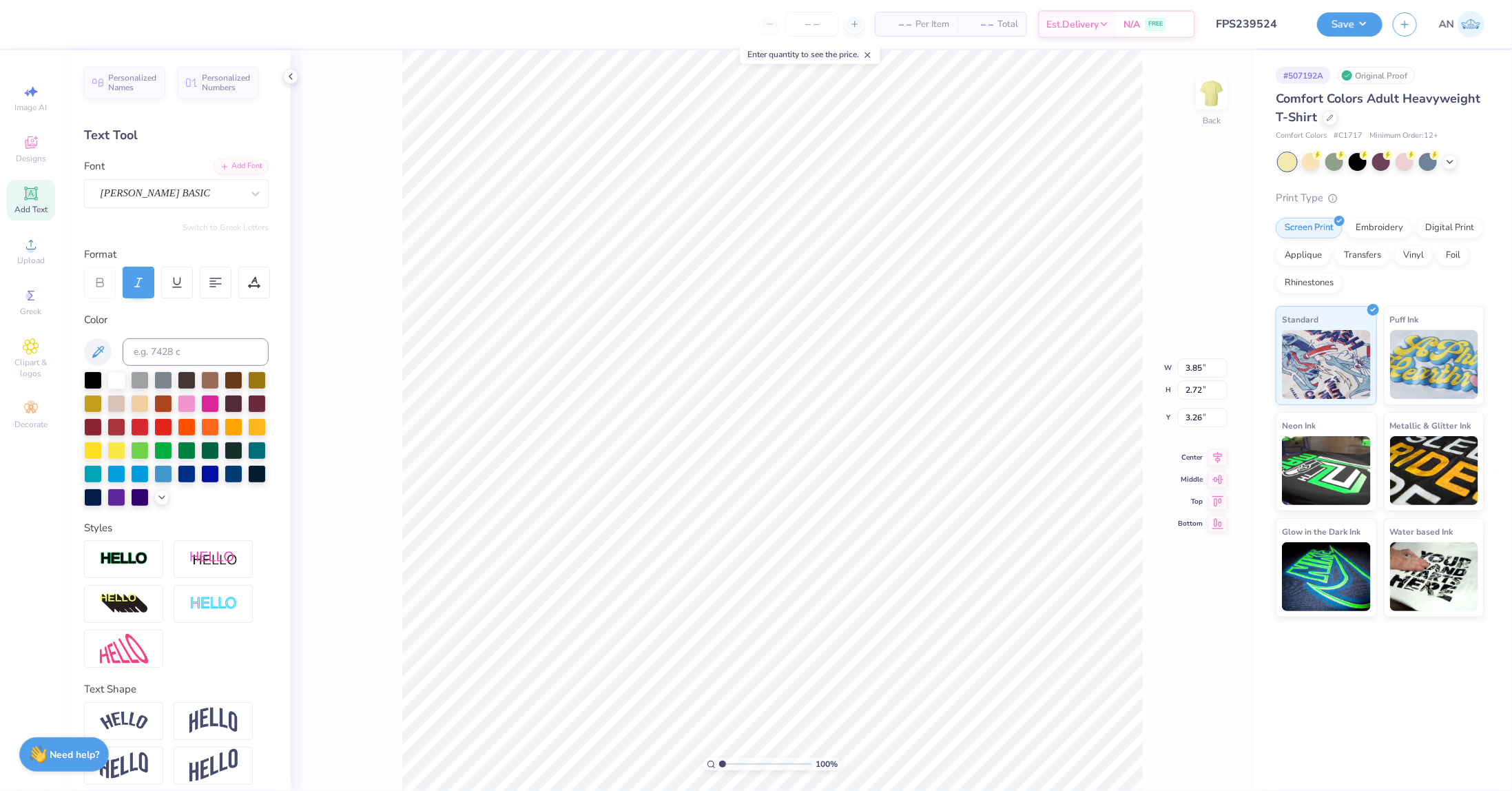
type input "9.30"
type input "4.36"
type input "2.00"
type input "10.32"
type input "1.18"
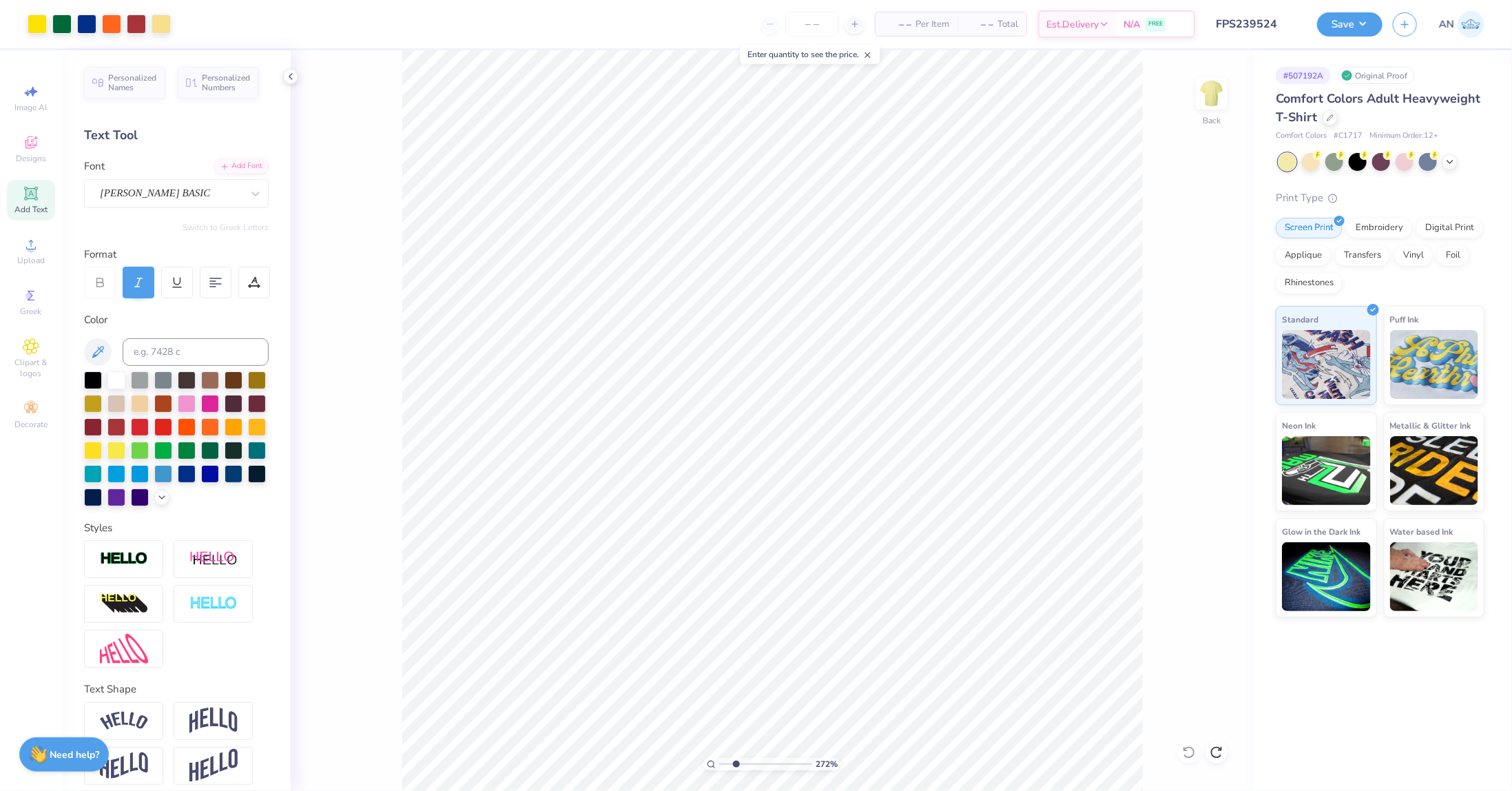
type input "2.71964221644285"
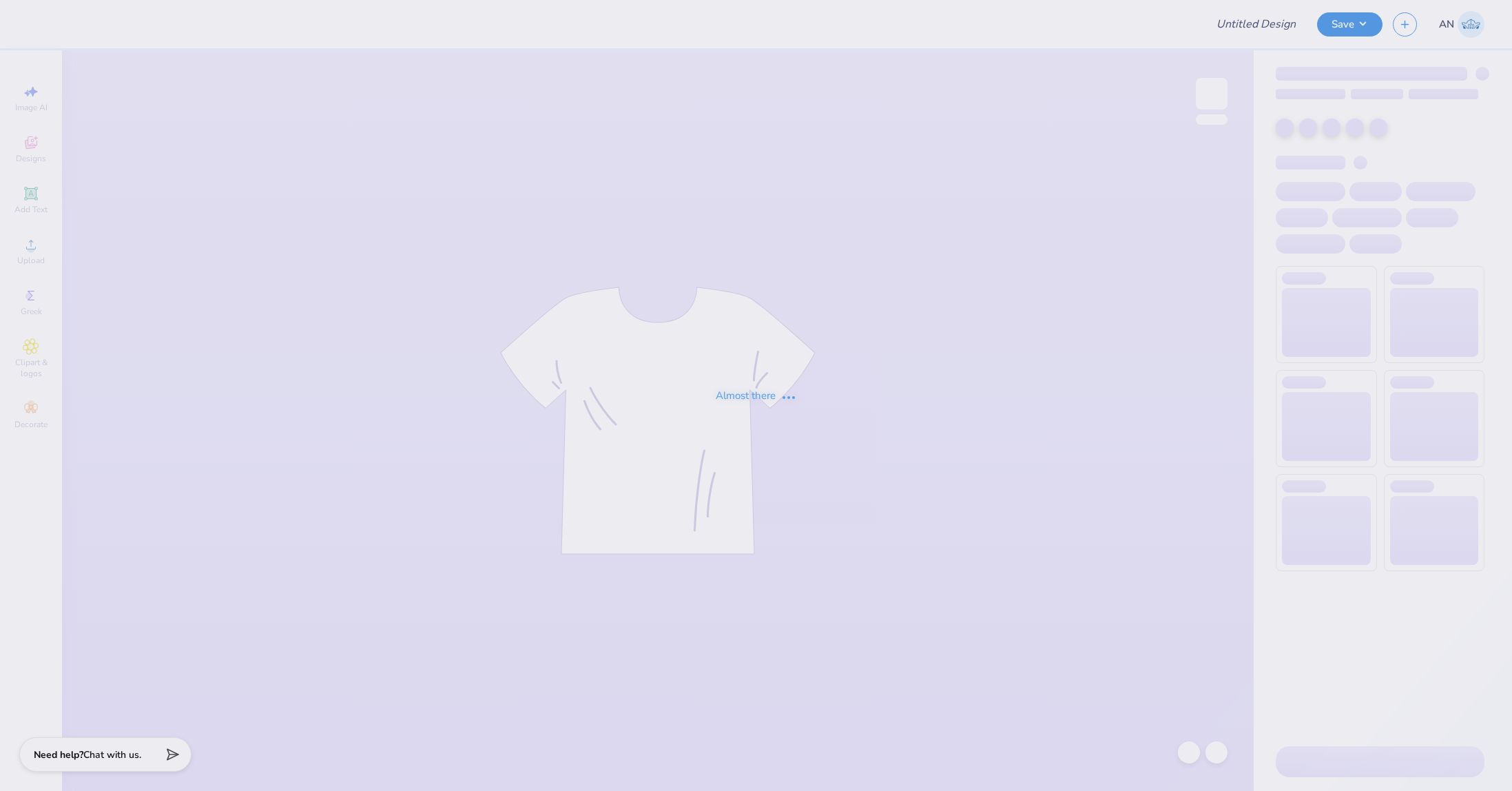
type input "FPS239524"
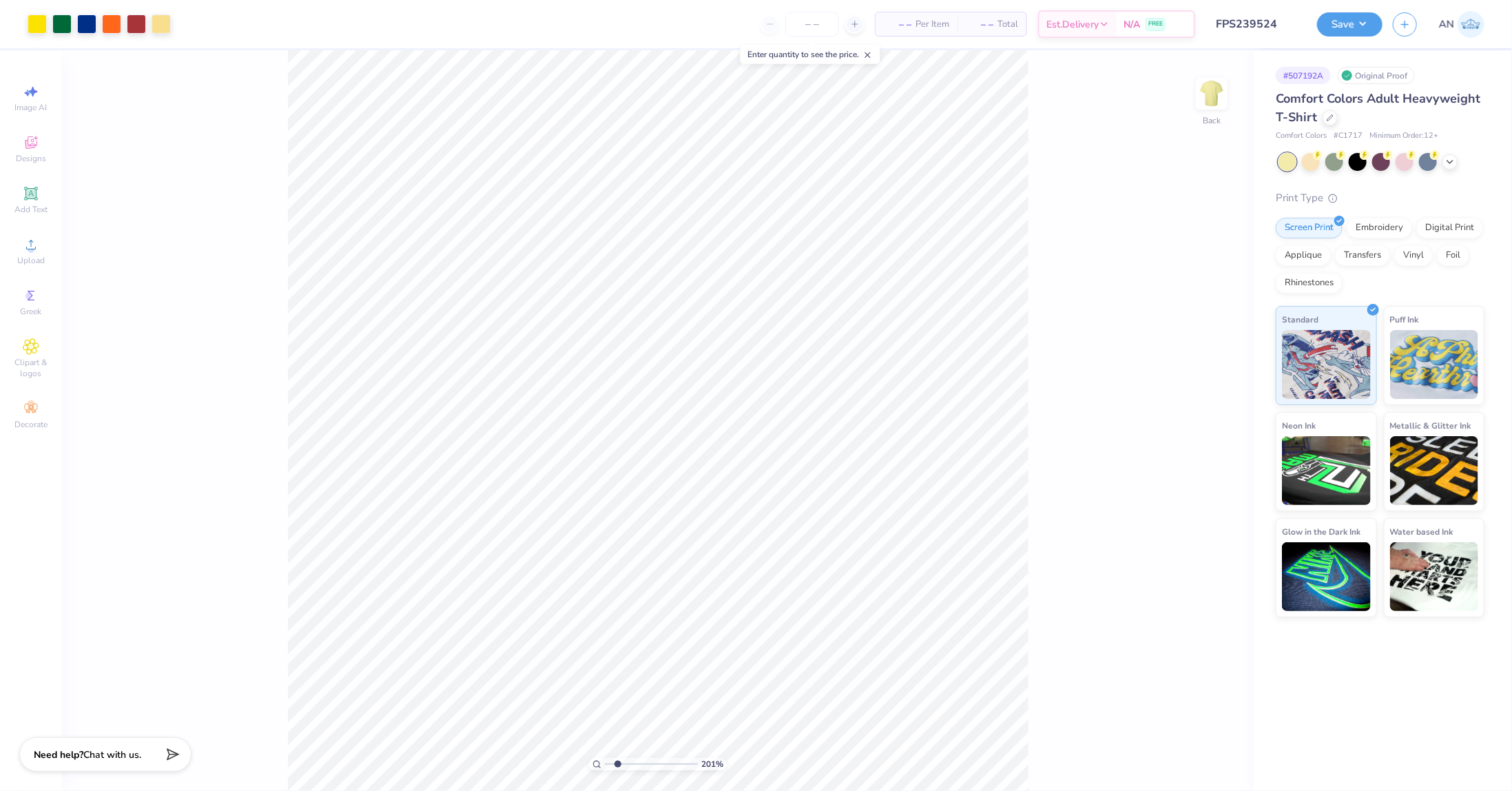
type input "1.35006143669128"
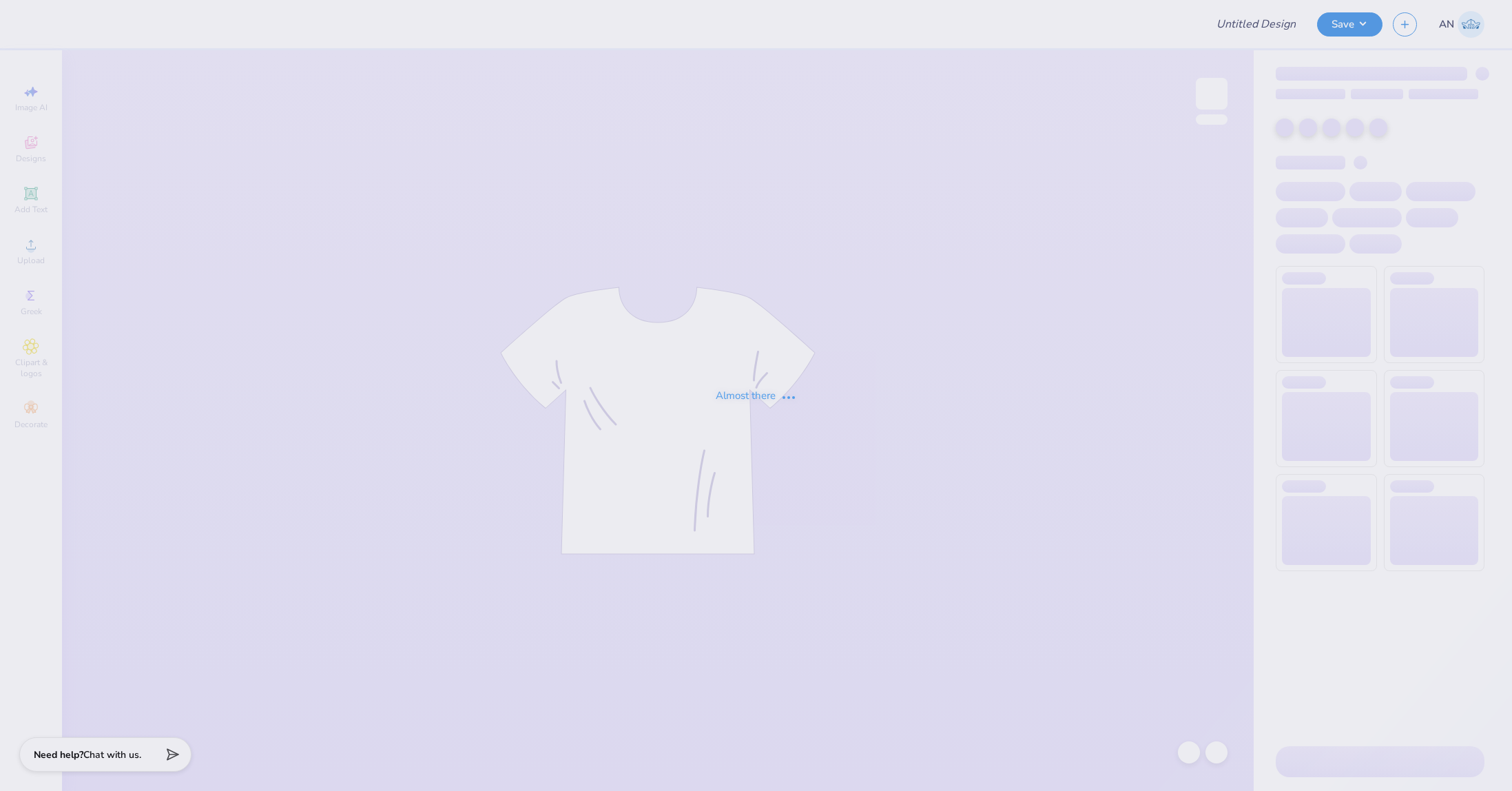
type input "FPS239525"
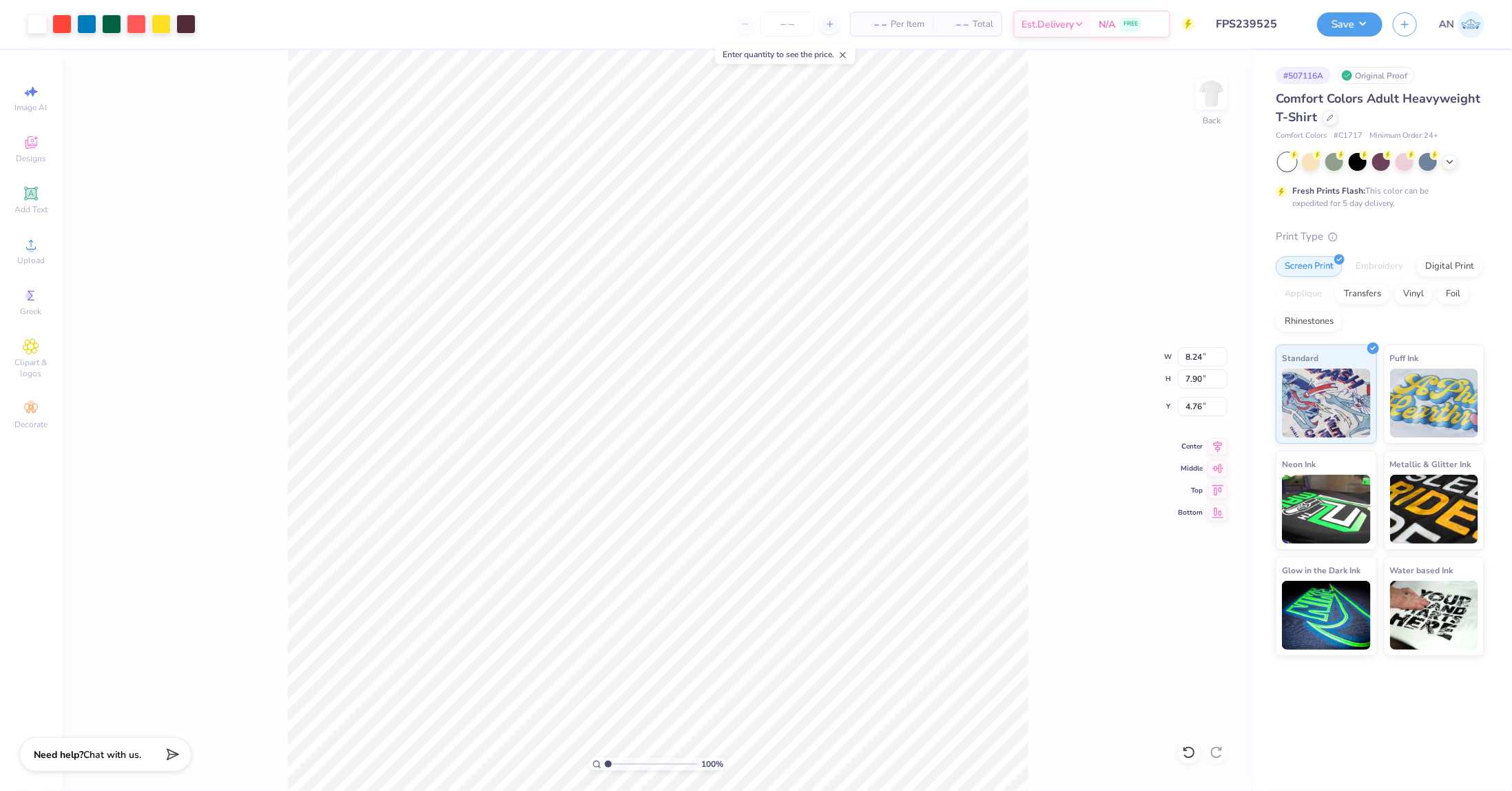
type input "8.24"
type input "7.90"
type input "4.76"
type input "7.26"
type input "6.97"
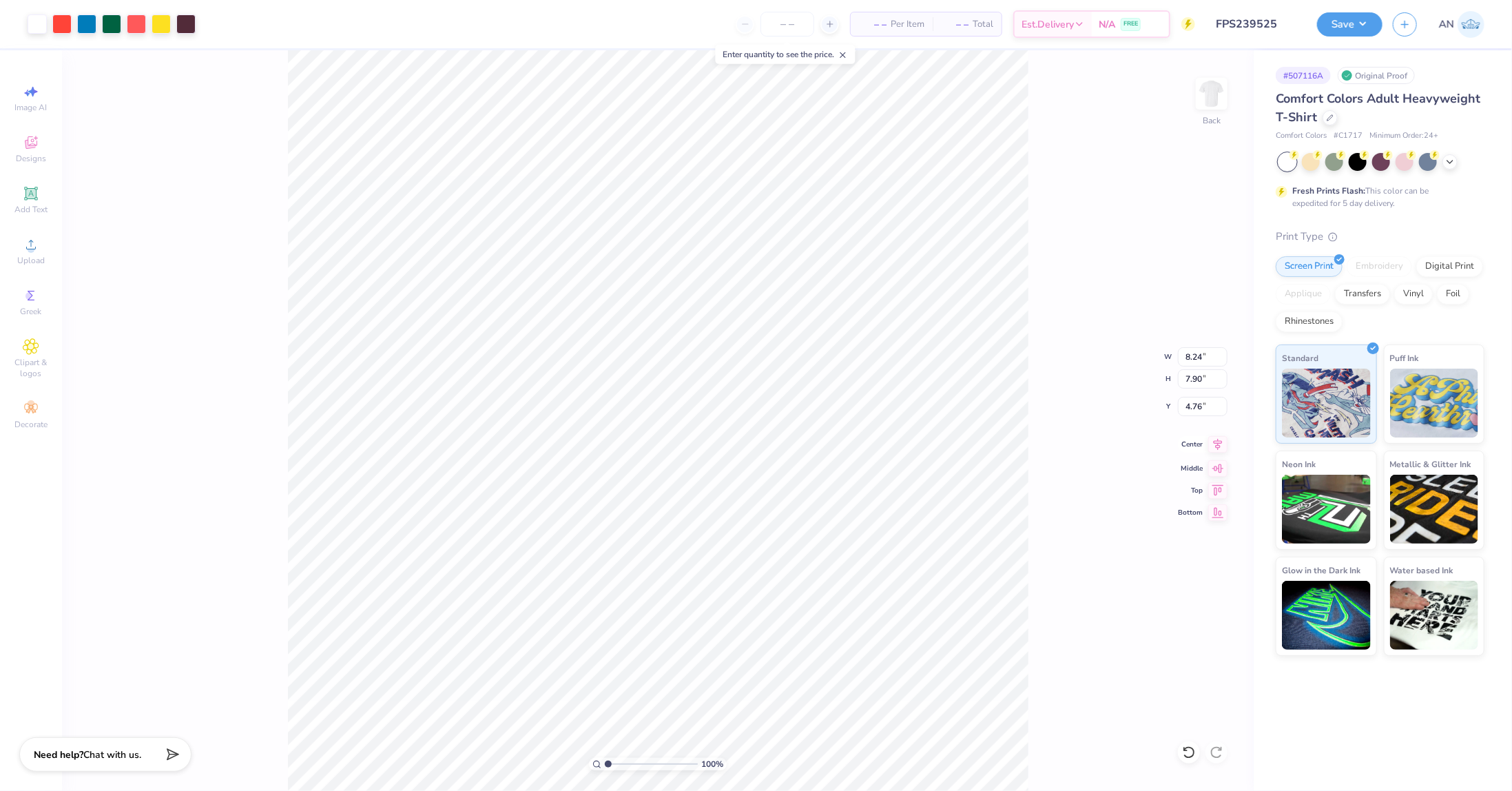
type input "4.71"
click at [1218, 443] on icon at bounding box center [1218, 444] width 9 height 12
type input "1.13"
type input "0.75"
type input "9.08"
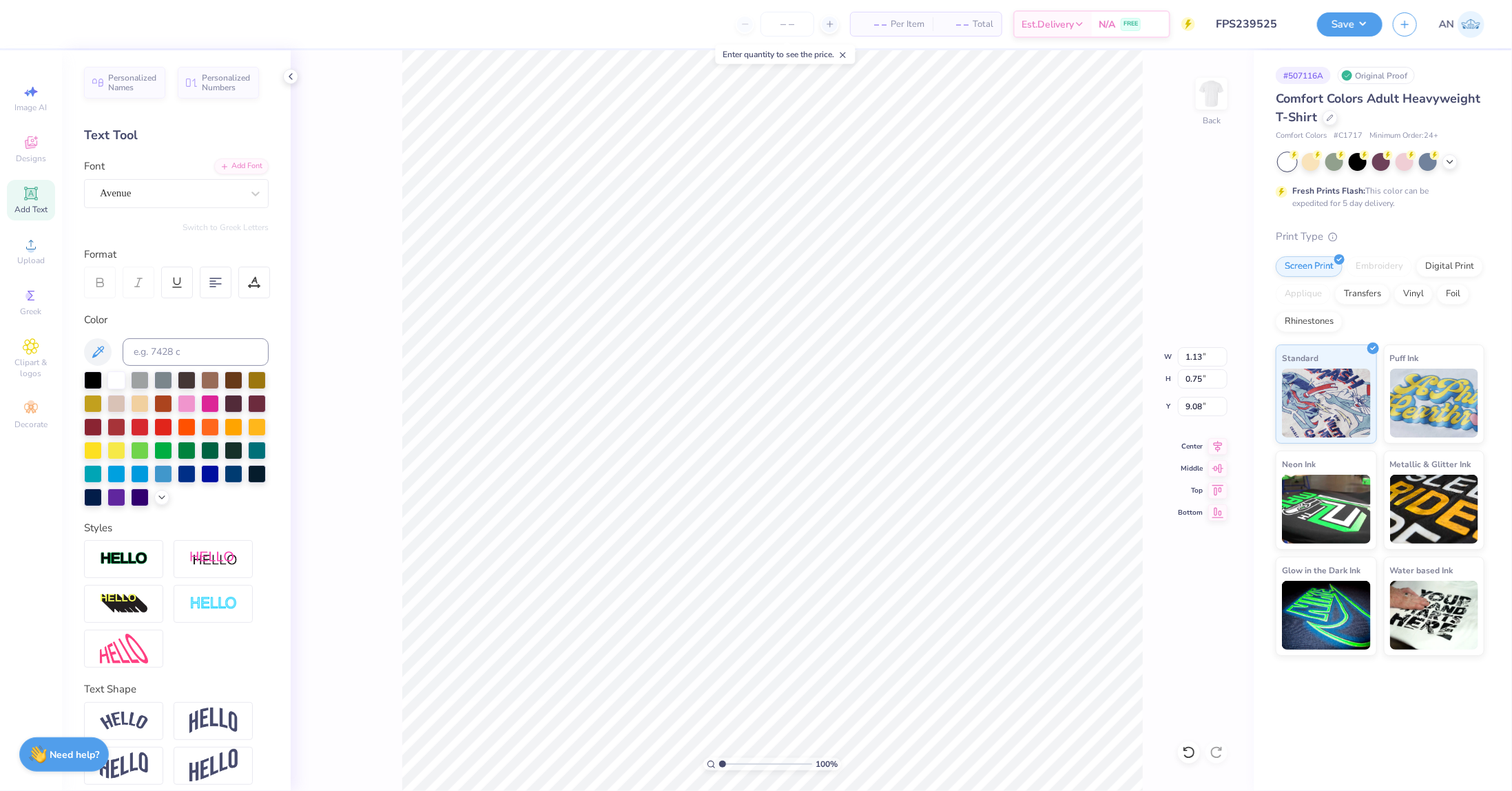
type input "9.77"
click at [925, 605] on li "Group" at bounding box center [920, 604] width 108 height 27
type input "1.20"
type input "9.74"
type input "1.22"
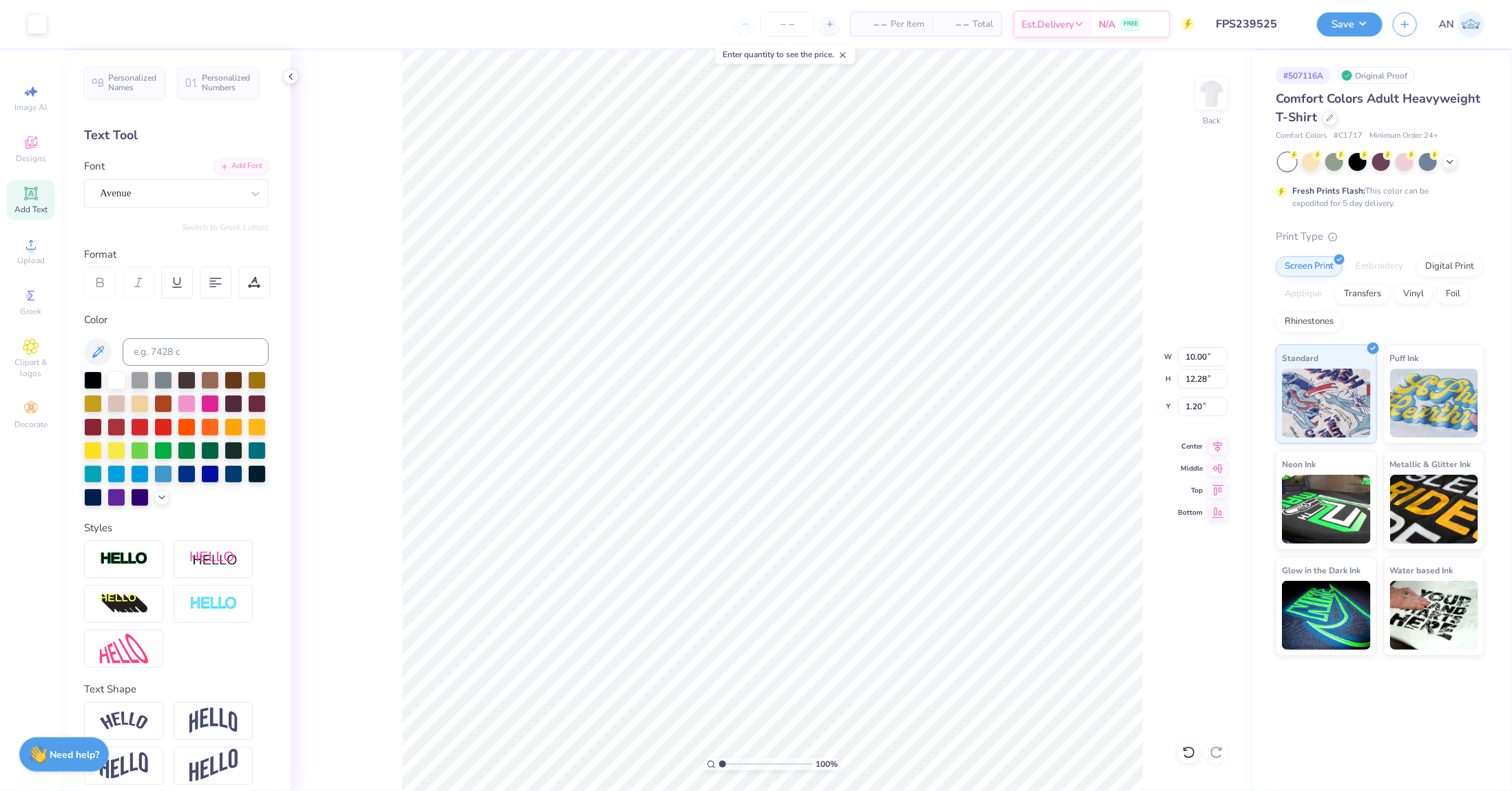
type input "13.29"
click at [706, 624] on li "Ungroup" at bounding box center [721, 631] width 108 height 27
type input "1.06"
type input "2.43"
click at [1364, 20] on button "Save" at bounding box center [1350, 22] width 66 height 24
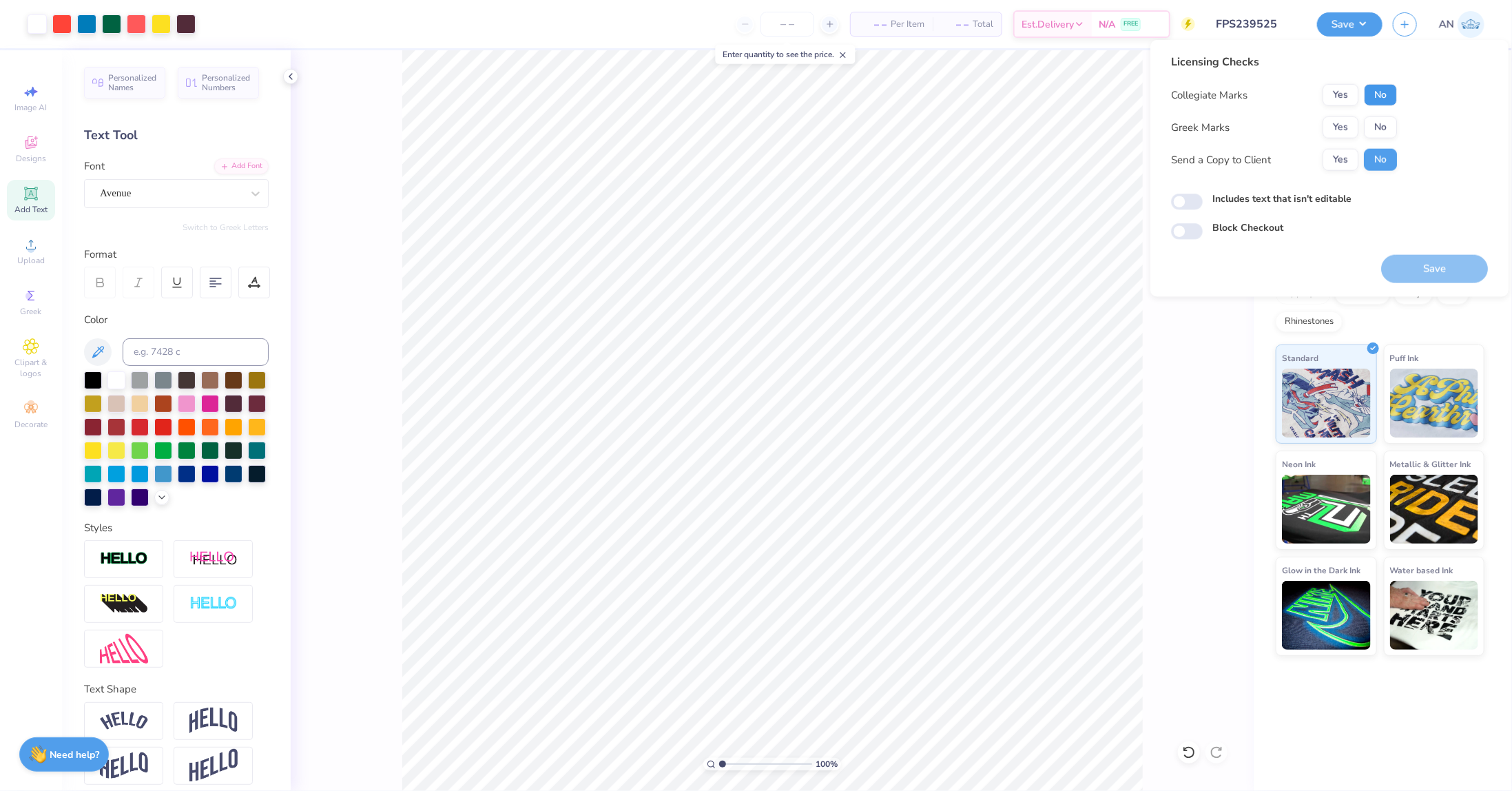
click at [1381, 93] on button "No" at bounding box center [1380, 95] width 33 height 22
click at [1381, 122] on button "No" at bounding box center [1380, 127] width 33 height 22
click at [1435, 268] on button "Save" at bounding box center [1435, 269] width 107 height 28
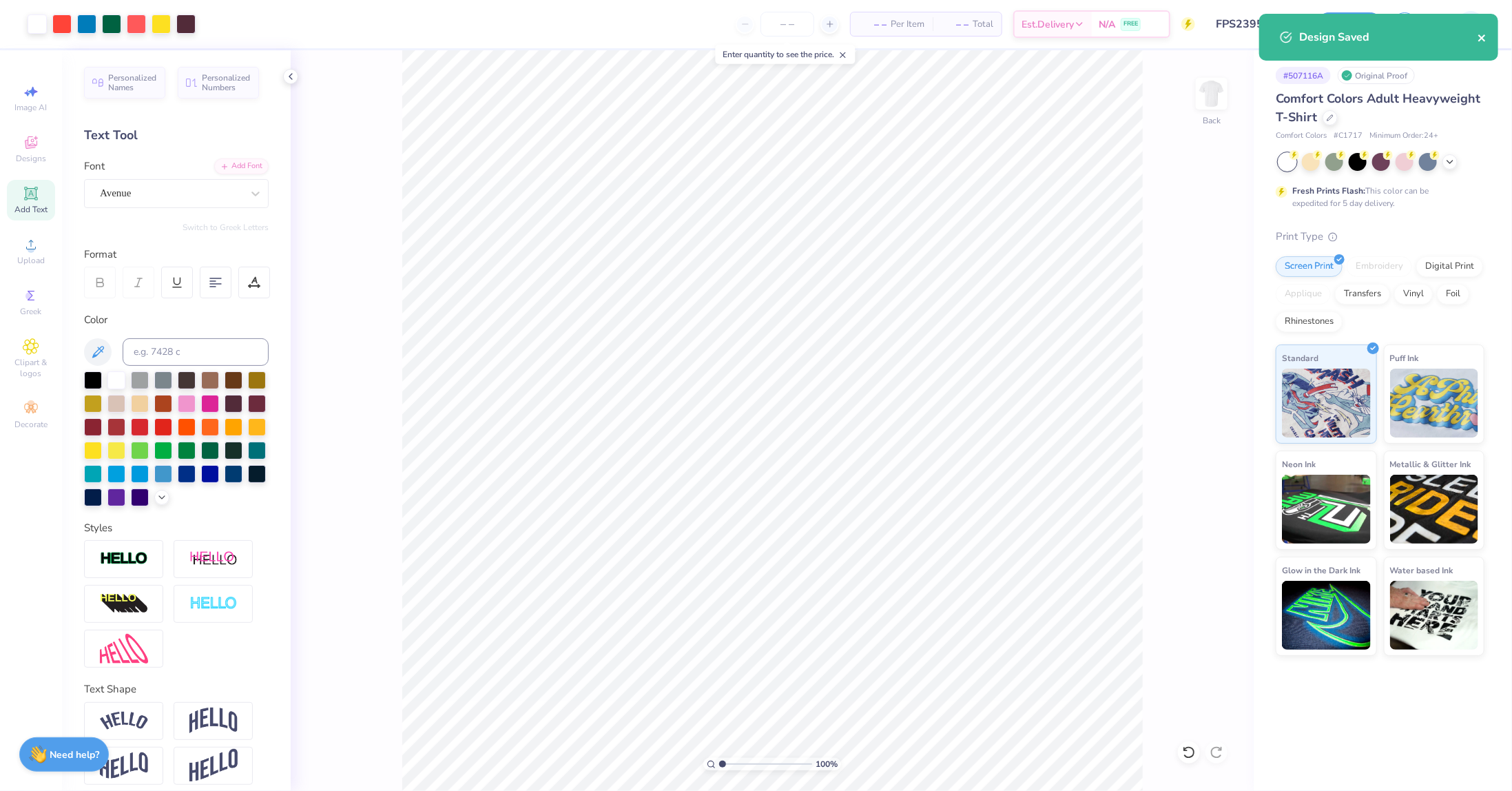
click at [1480, 34] on icon "close" at bounding box center [1482, 38] width 9 height 11
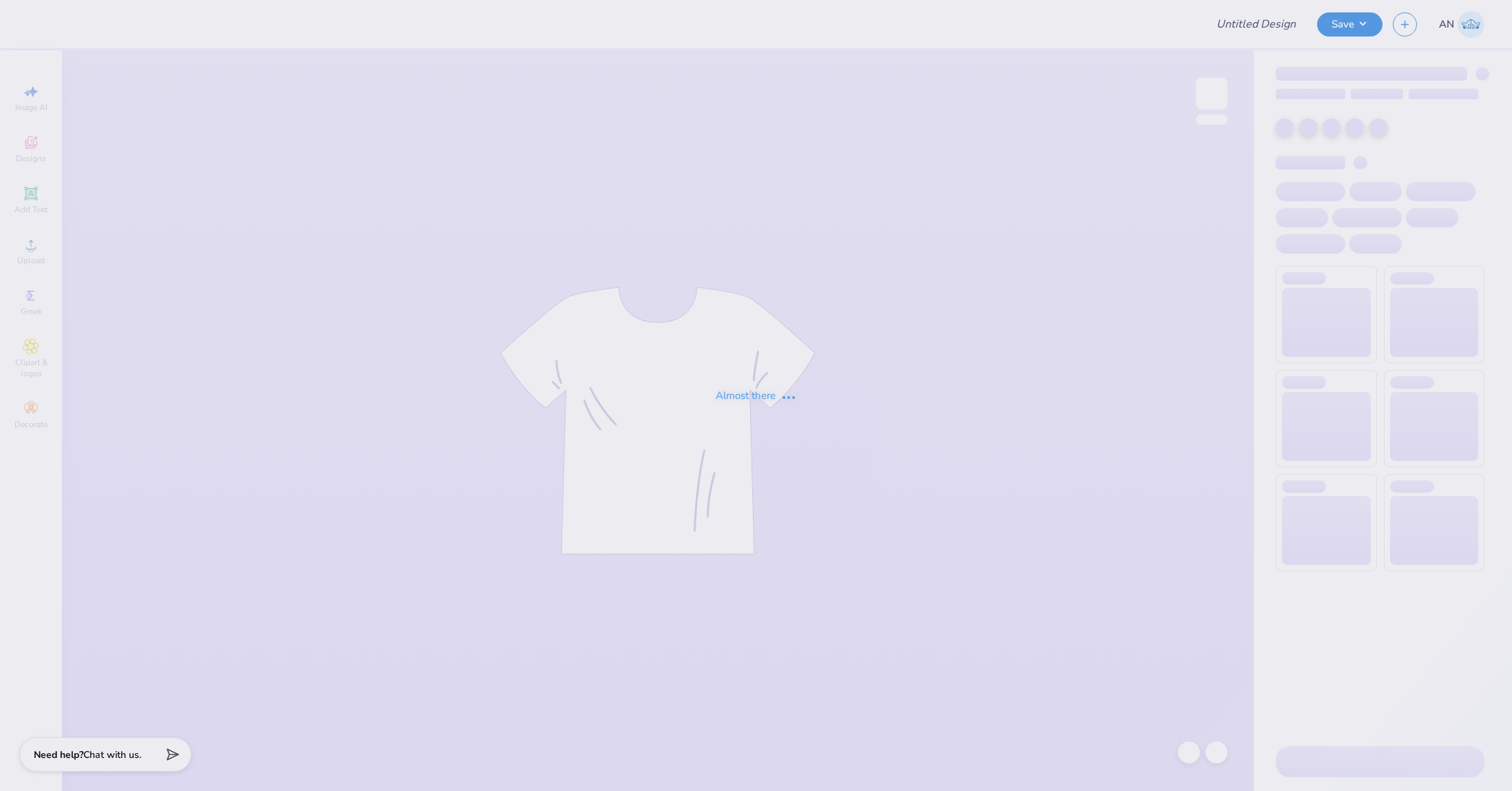
type input "FPS239530"
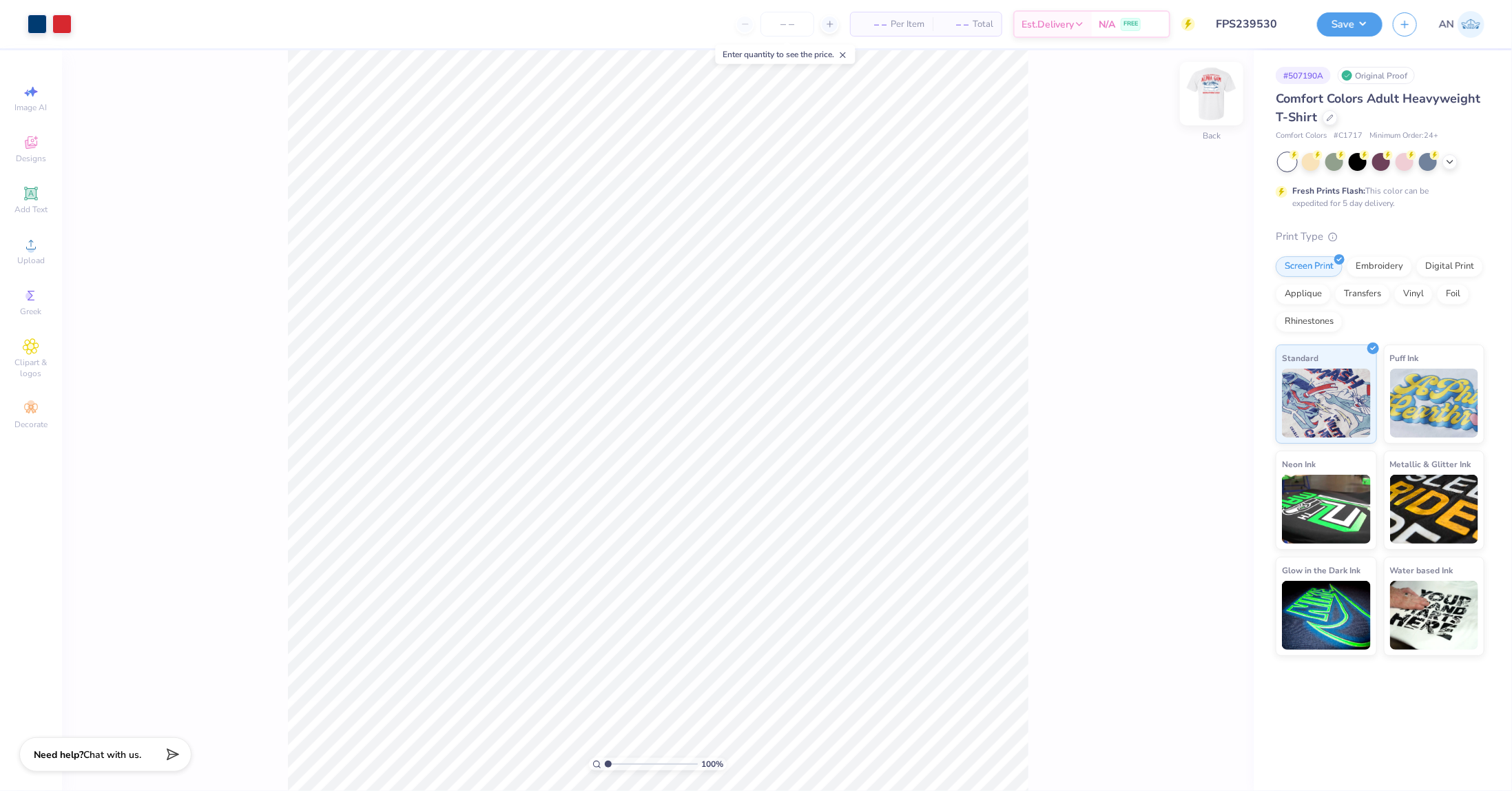
click at [1218, 98] on img at bounding box center [1211, 93] width 55 height 55
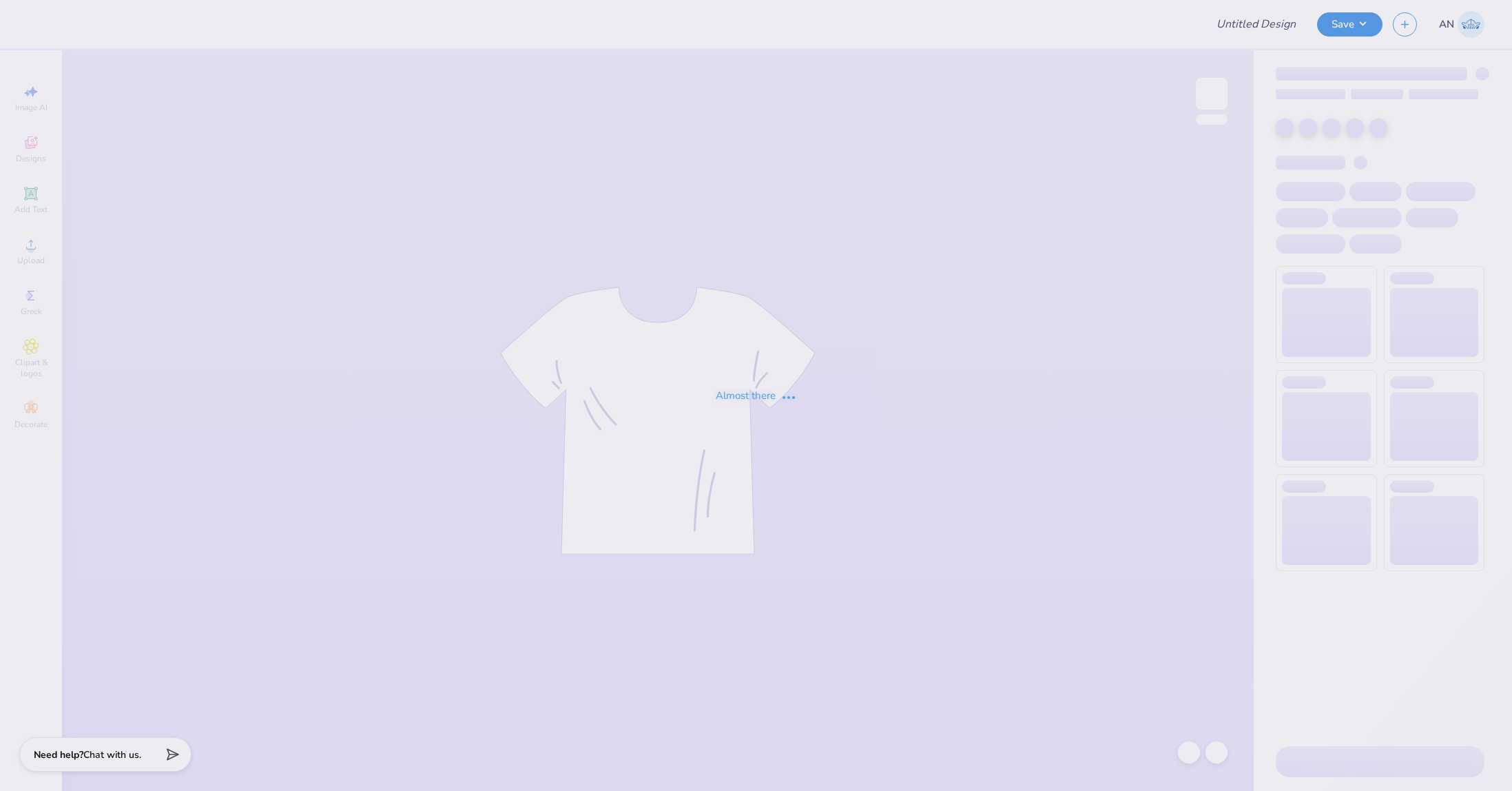
type input "FPS239531"
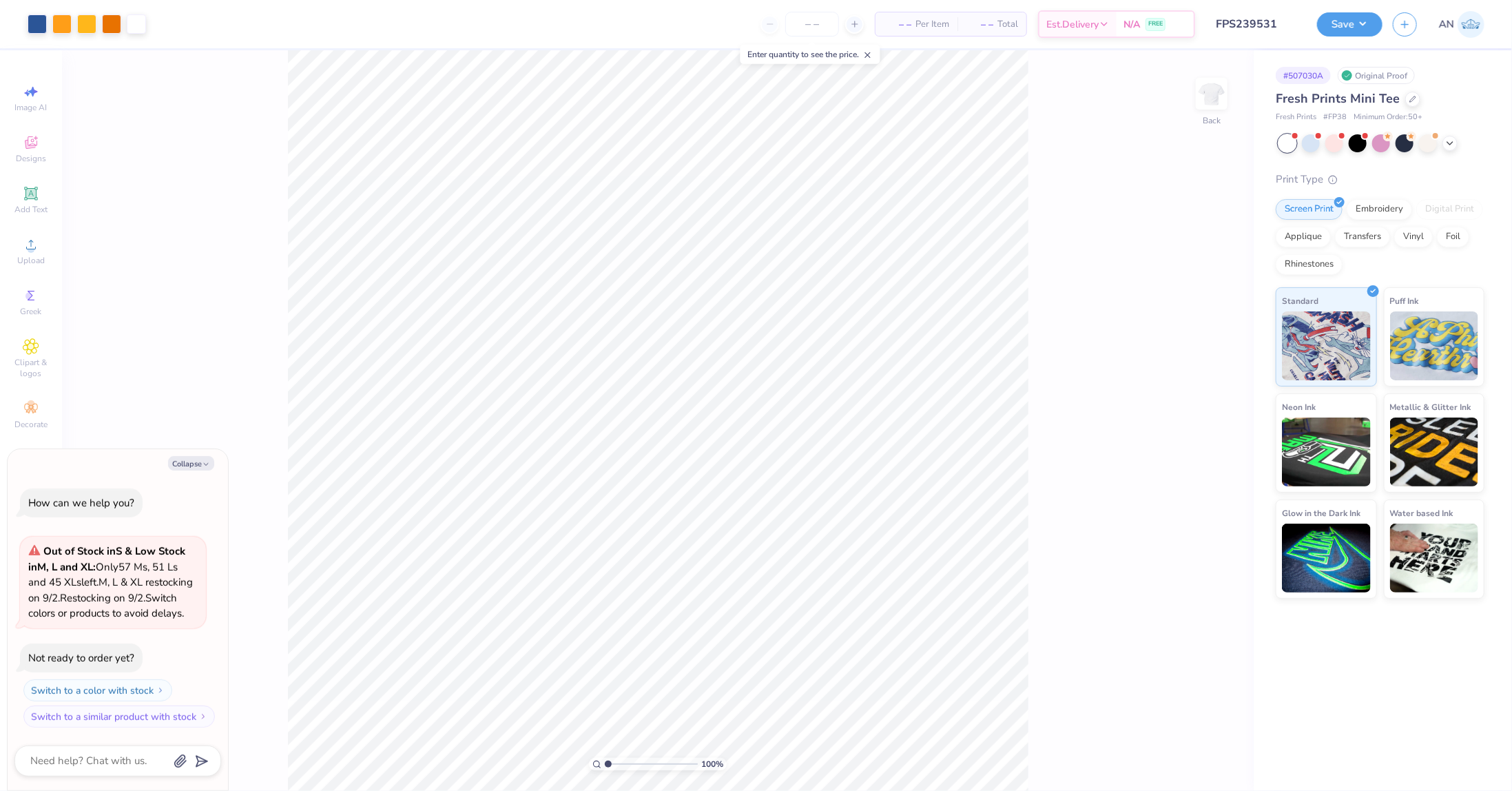
type textarea "x"
type input "1.64913377760655"
type textarea "x"
click at [40, 19] on div at bounding box center [37, 22] width 19 height 19
type input "1.64913377760655"
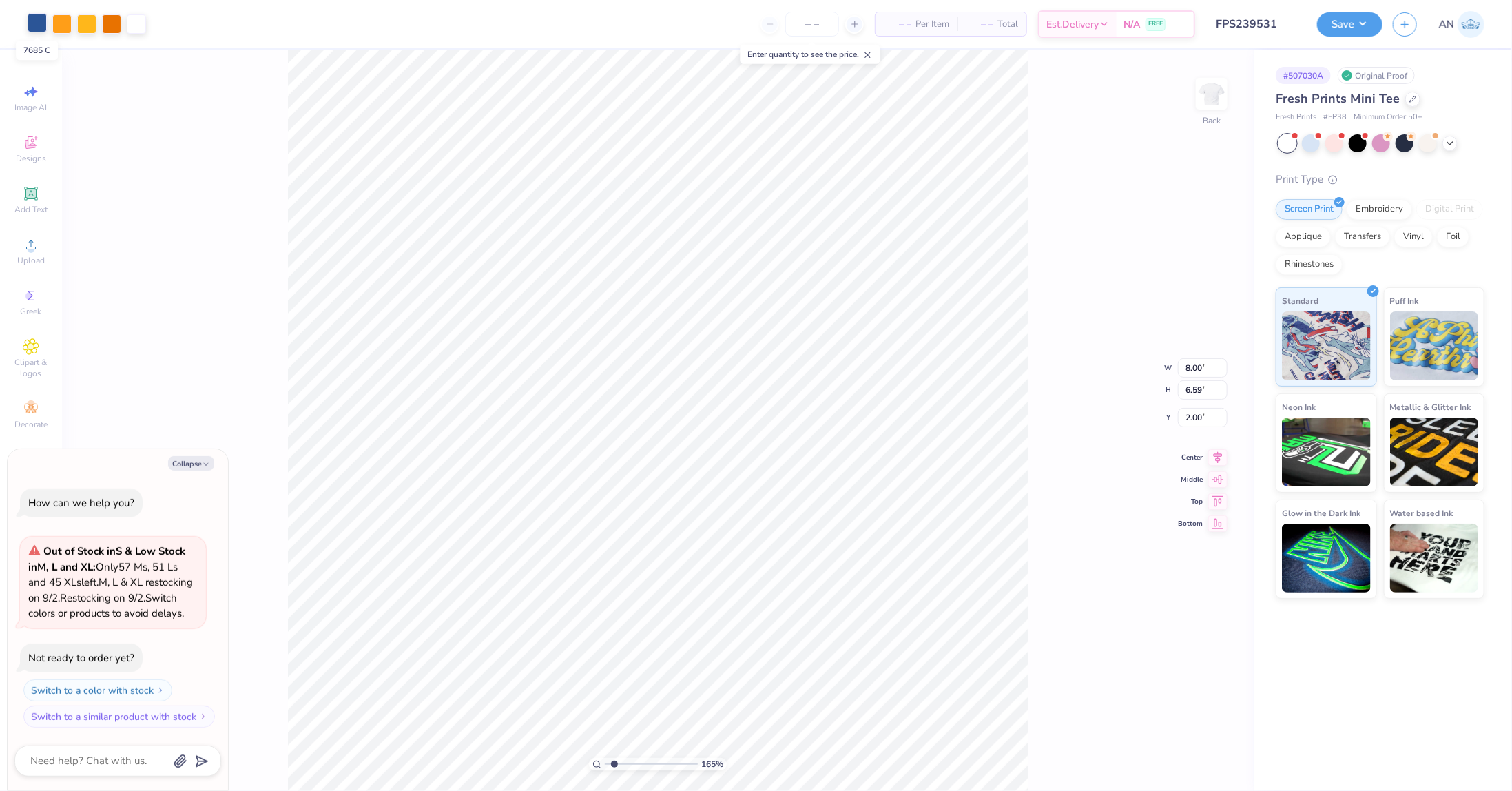
type textarea "x"
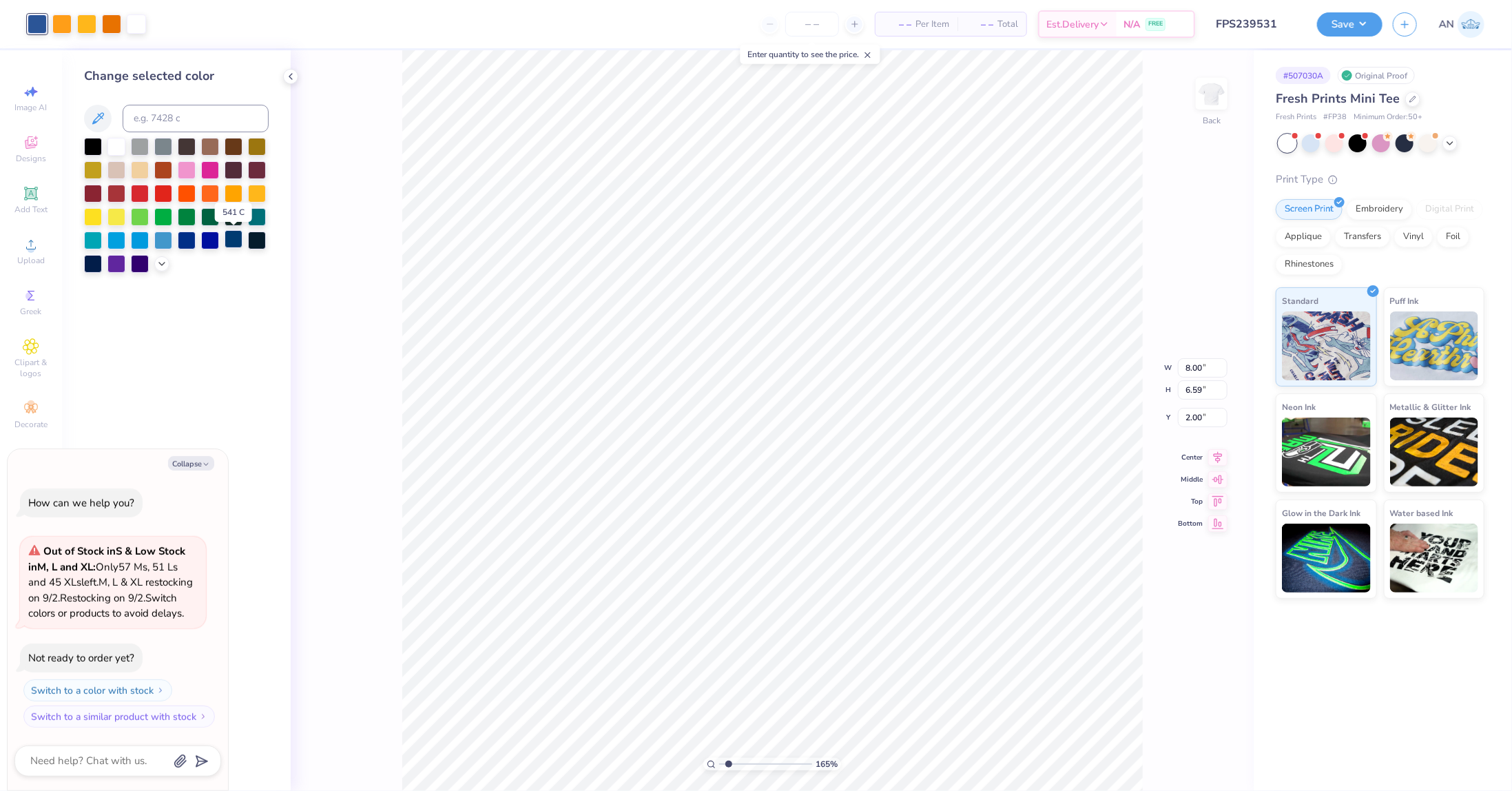
click at [229, 235] on div at bounding box center [233, 238] width 18 height 18
type input "1.64913377760655"
type textarea "x"
type input "1.64913377760655"
type textarea "x"
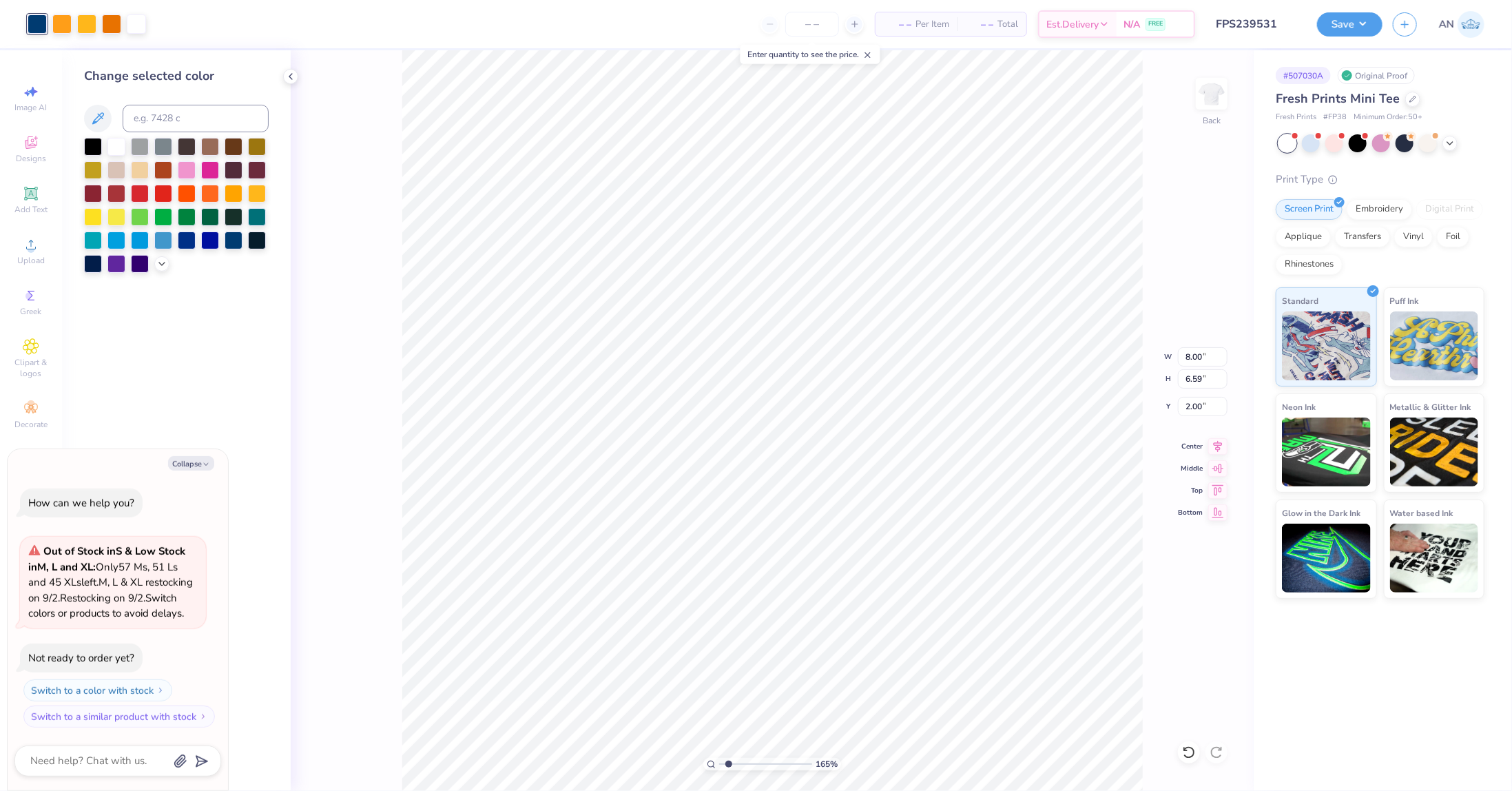
type input "1.64913377760655"
type textarea "x"
type input "1.64913377760655"
type textarea "x"
